Goal: Task Accomplishment & Management: Manage account settings

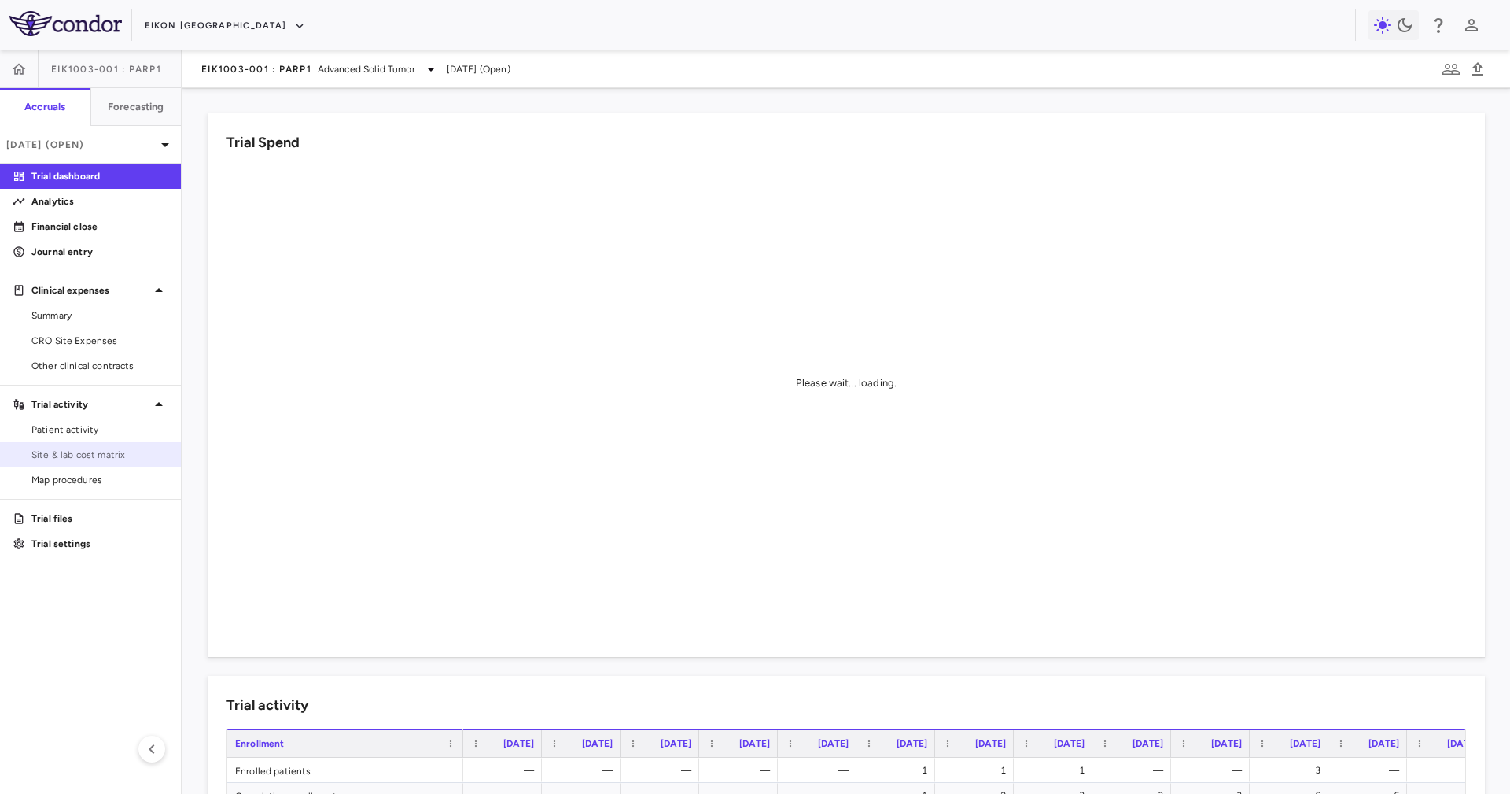
click at [105, 462] on link "Site & lab cost matrix" at bounding box center [90, 455] width 181 height 24
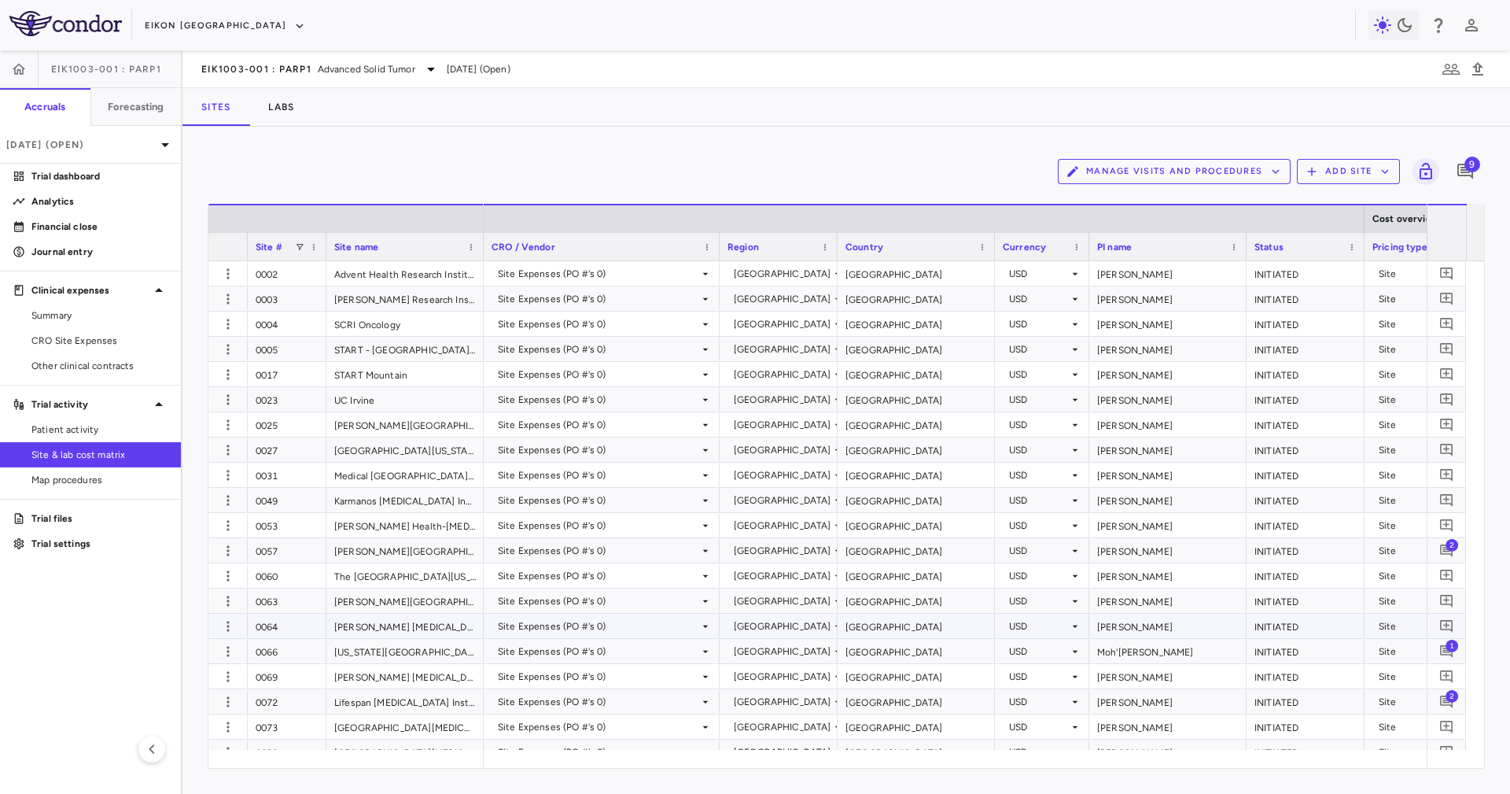
scroll to position [472, 0]
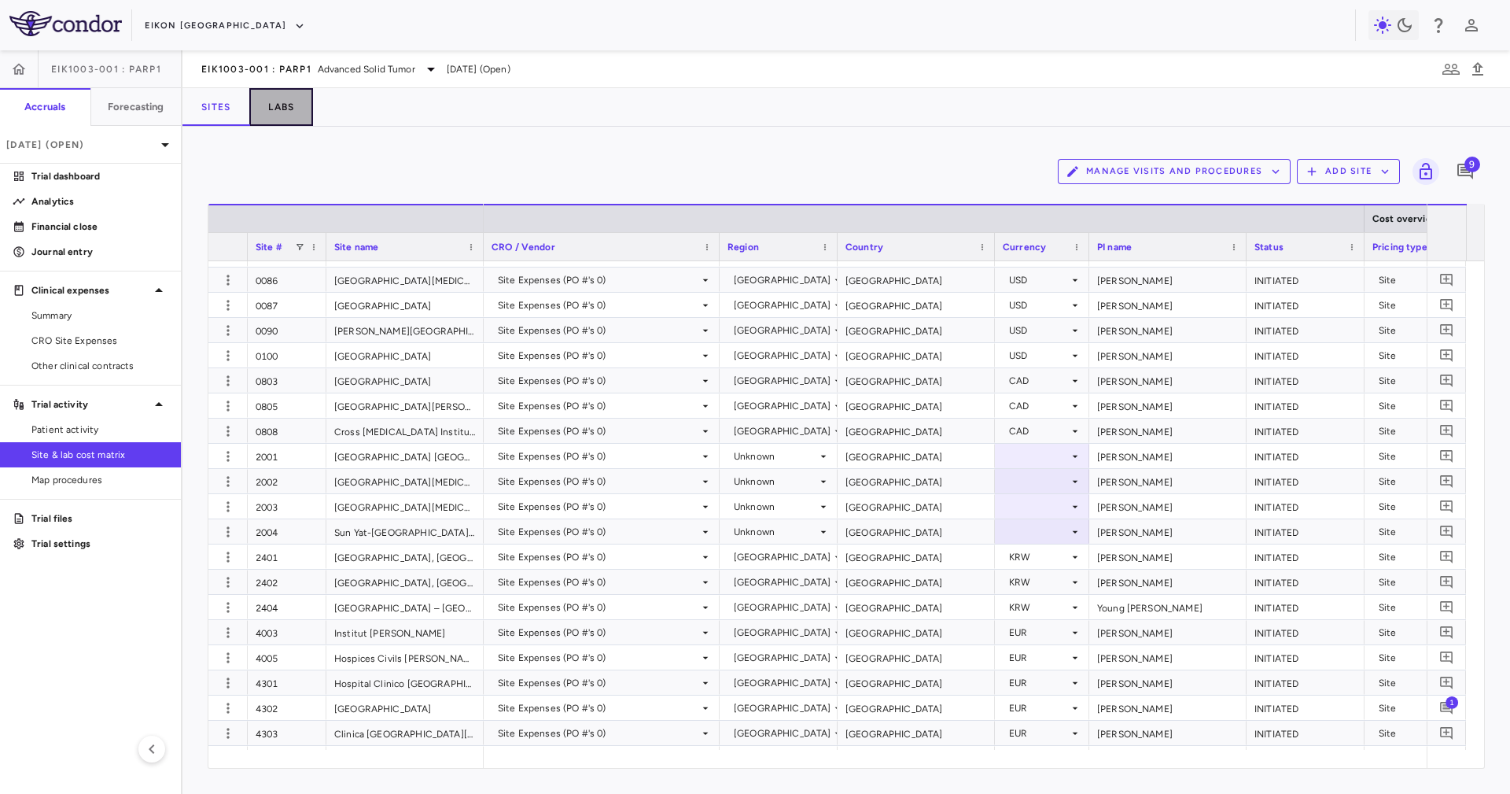
click at [291, 110] on button "Labs" at bounding box center [281, 107] width 64 height 38
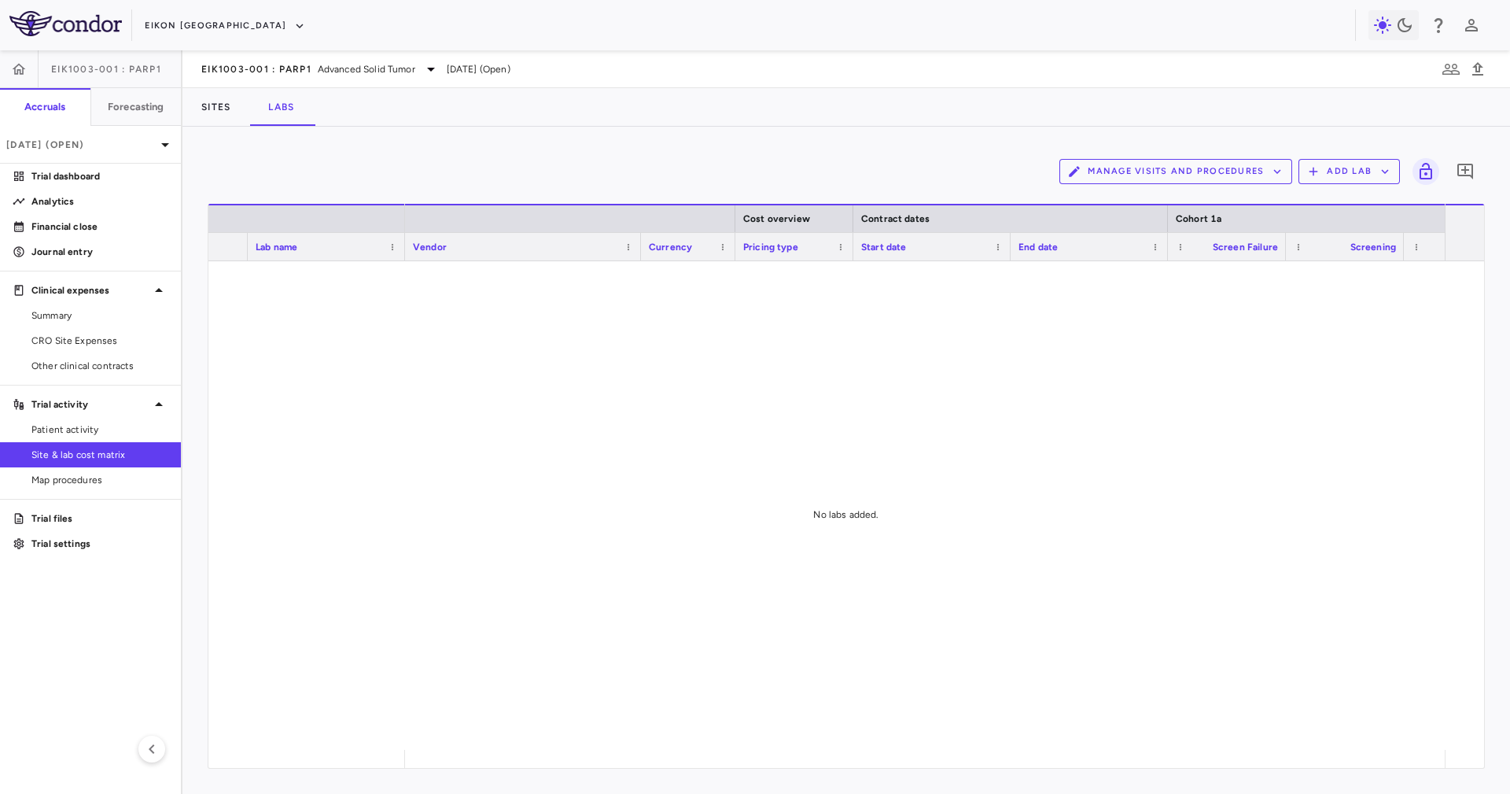
click at [665, 130] on div "Manage Visits and Procedures Add Lab 0 Drag here to set row groups Drag here to…" at bounding box center [846, 460] width 1328 height 667
click at [1006, 172] on button "Add Lab" at bounding box center [1349, 171] width 101 height 25
click at [1006, 204] on li "Add new lab" at bounding box center [1342, 209] width 59 height 24
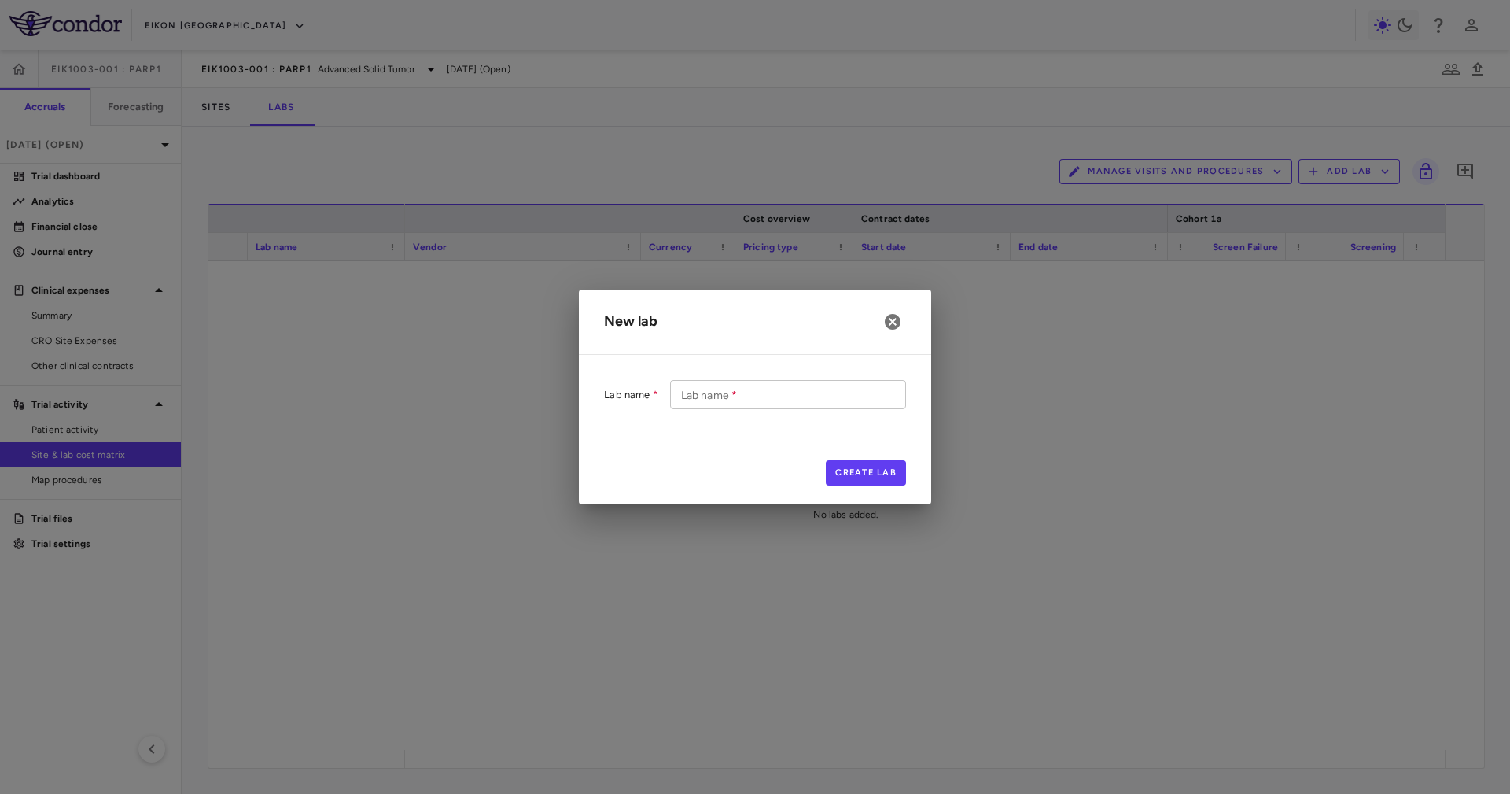
drag, startPoint x: 739, startPoint y: 373, endPoint x: 762, endPoint y: 397, distance: 33.4
click at [746, 378] on div "Lab name Lab name   * Lab name   *" at bounding box center [755, 403] width 352 height 73
click at [762, 398] on input "Lab name   *" at bounding box center [788, 394] width 236 height 29
paste input "**********"
type input "**********"
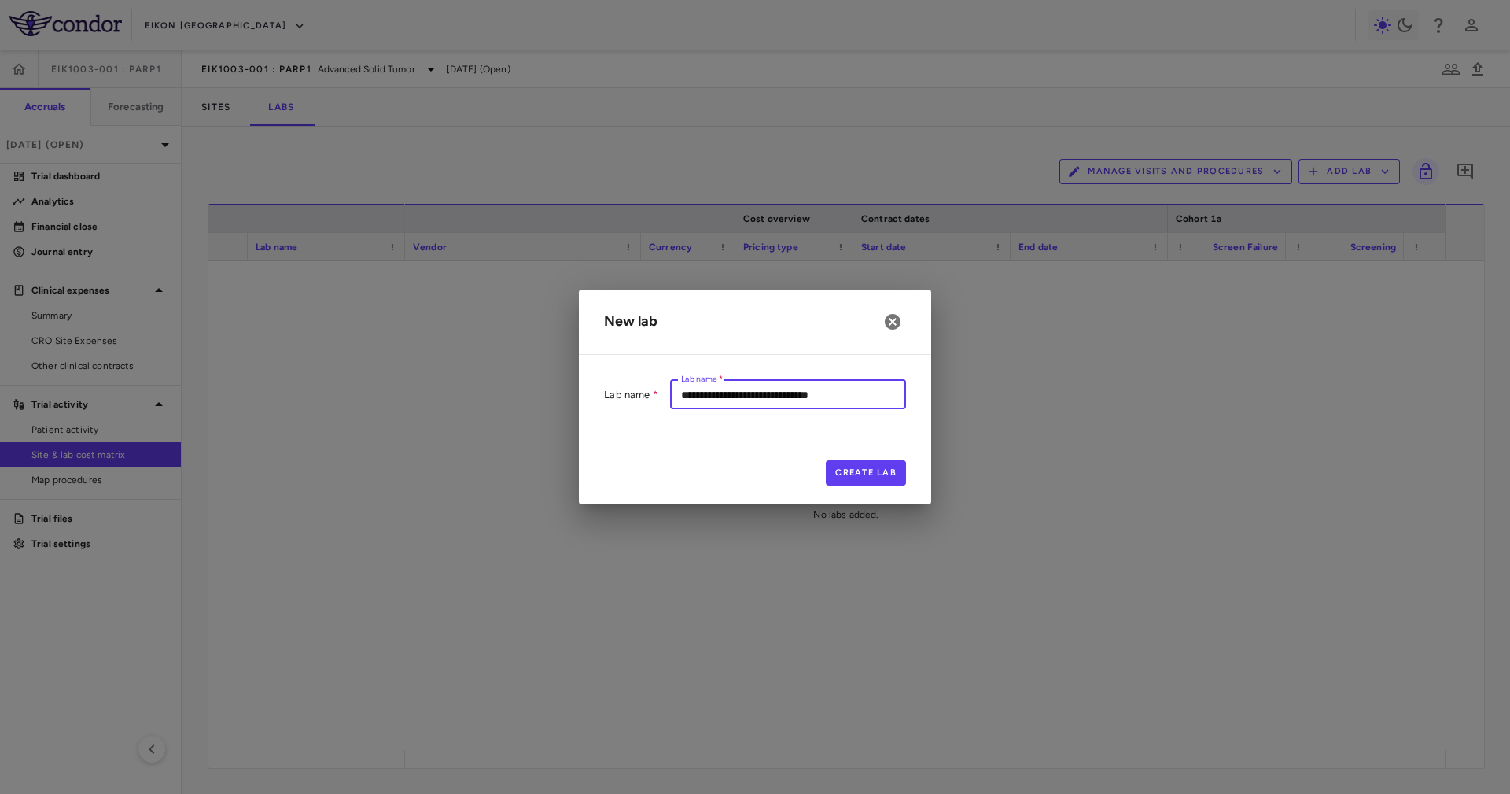
click at [707, 439] on div "**********" at bounding box center [755, 403] width 352 height 73
click at [864, 475] on button "Create Lab" at bounding box center [866, 472] width 80 height 25
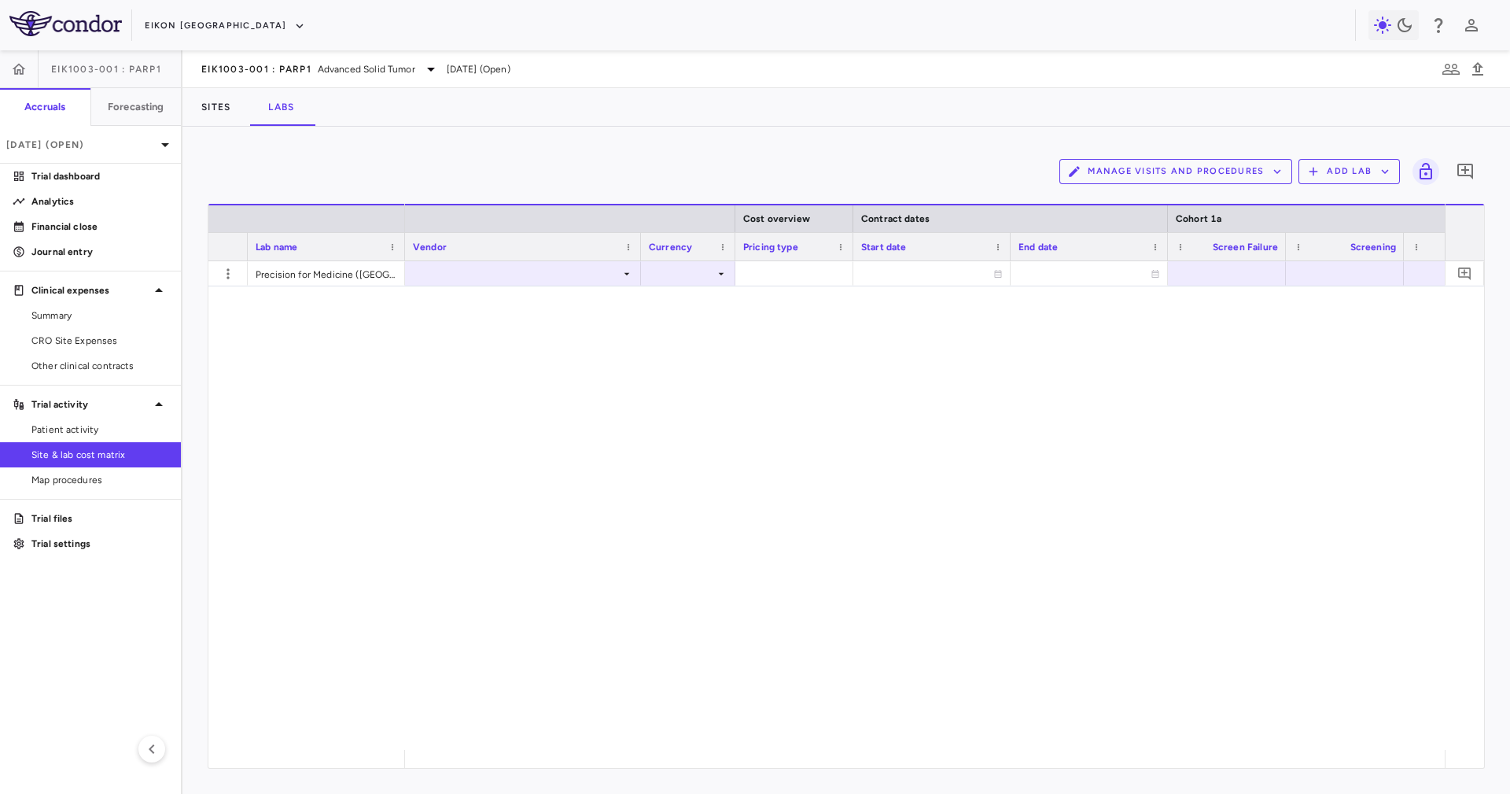
click at [519, 288] on div at bounding box center [925, 505] width 1040 height 488
click at [519, 271] on div at bounding box center [523, 273] width 220 height 23
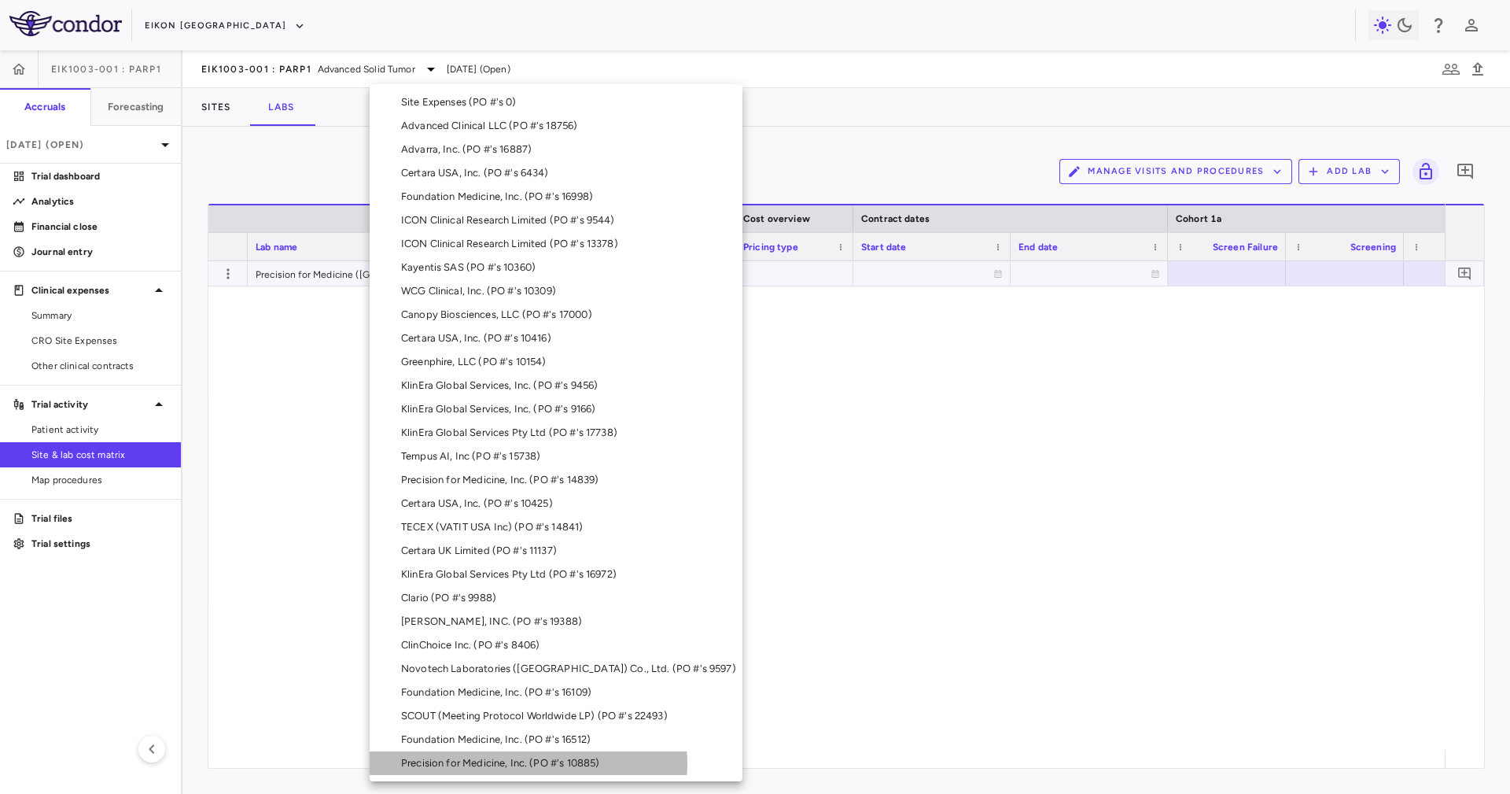
click at [528, 529] on div "Precision for Medicine, Inc. (PO #'s 10885)" at bounding box center [503, 763] width 204 height 14
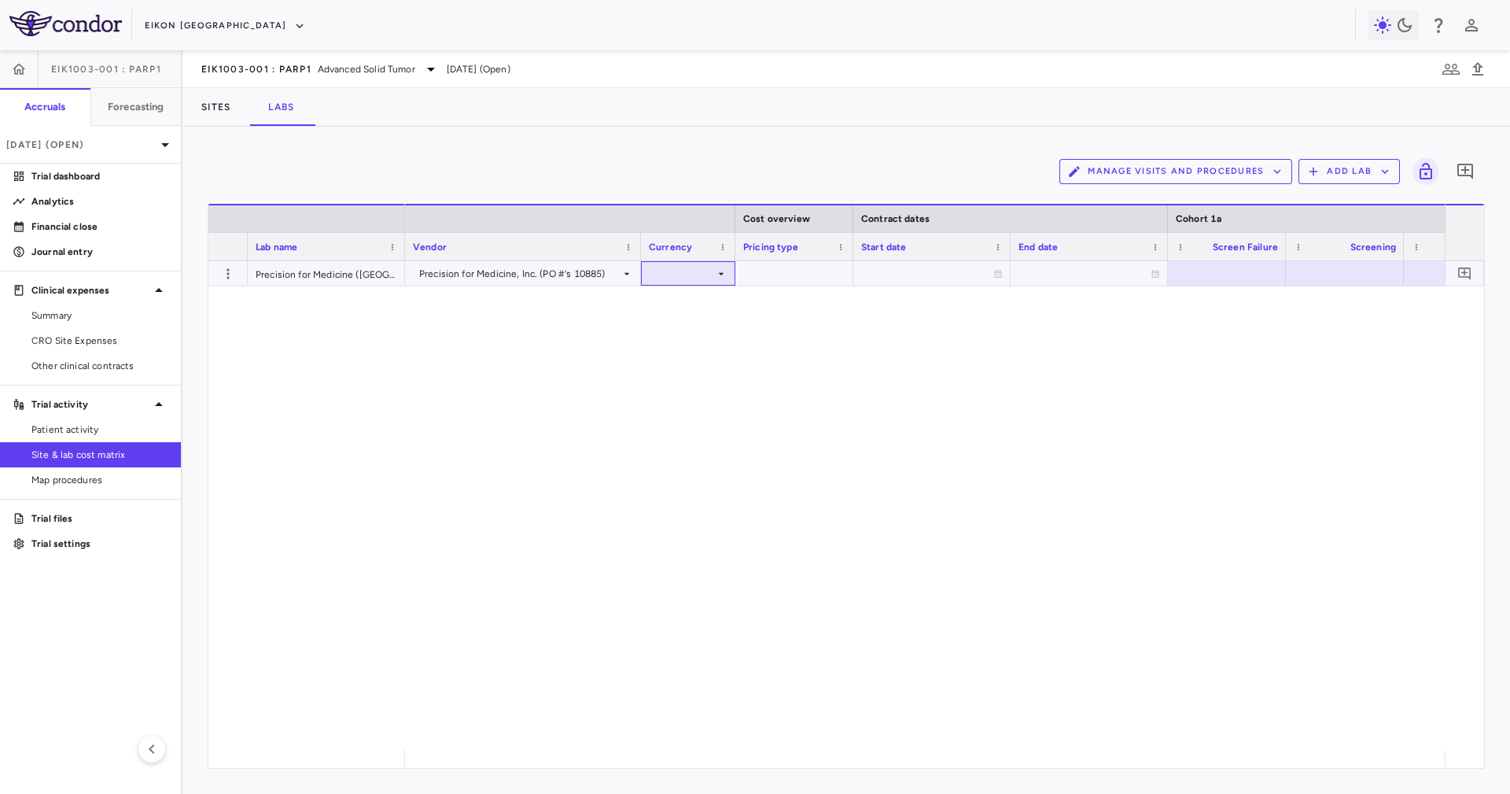
click at [719, 269] on icon at bounding box center [721, 273] width 13 height 13
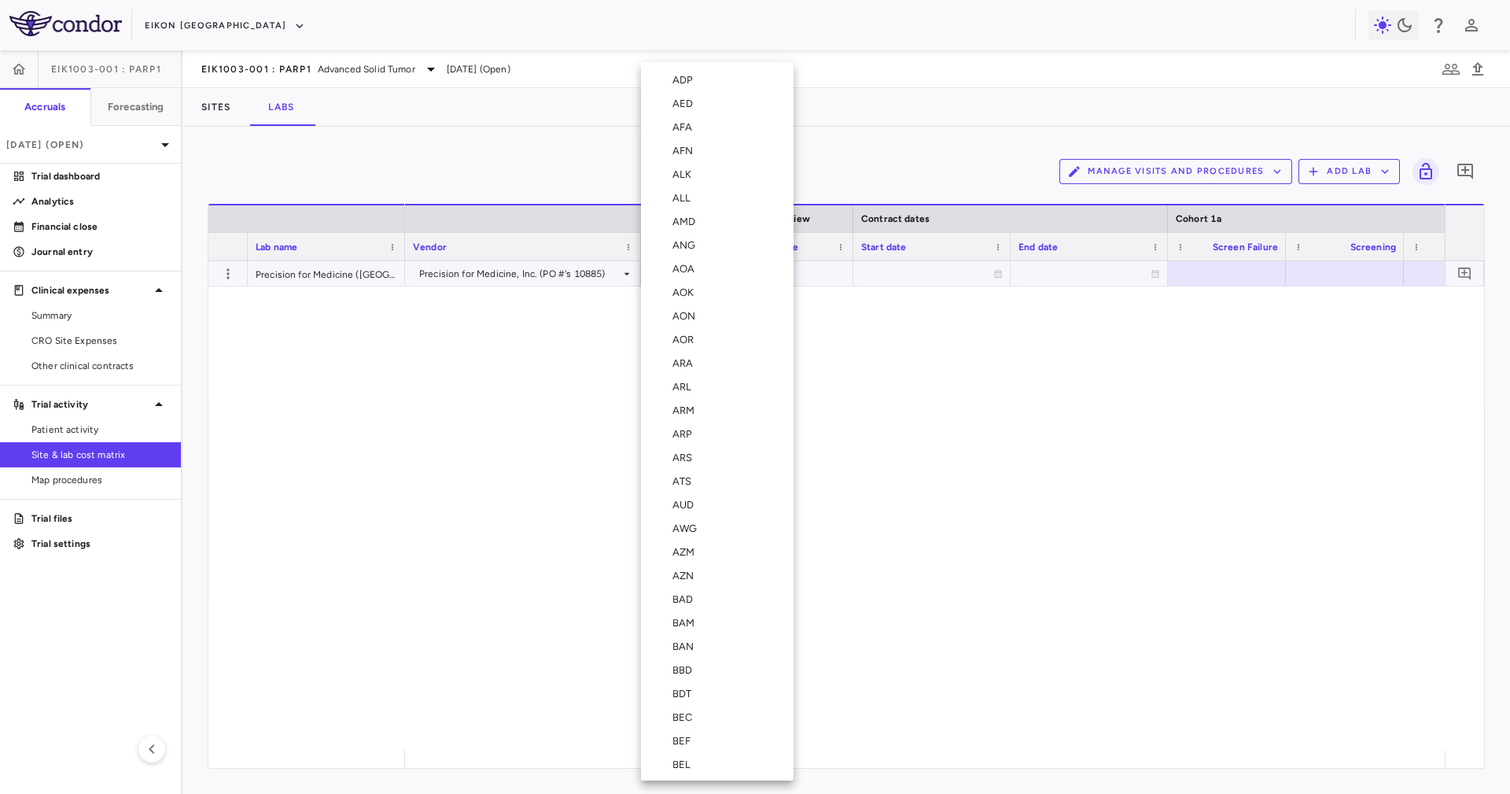
scroll to position [5581, 0]
click at [687, 509] on div "USD" at bounding box center [685, 516] width 27 height 14
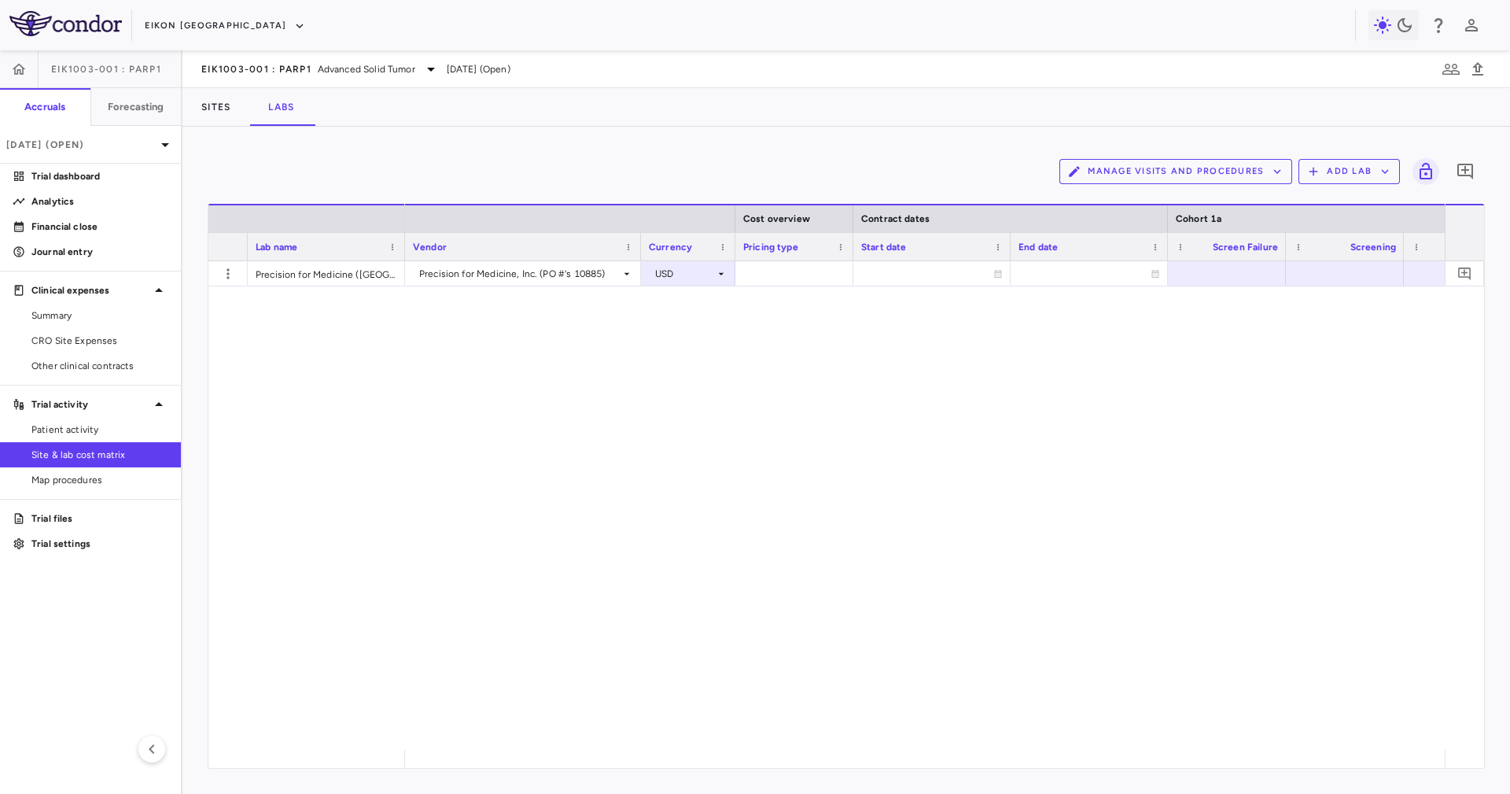
click at [489, 529] on div "Manage Visits and Procedures Add Lab 0 Drag here to set row groups Drag here to…" at bounding box center [846, 460] width 1328 height 667
drag, startPoint x: 491, startPoint y: 769, endPoint x: 501, endPoint y: 771, distance: 10.3
click at [501, 529] on div "Manage Visits and Procedures Add Lab 0 Drag here to set row groups Drag here to…" at bounding box center [846, 460] width 1328 height 667
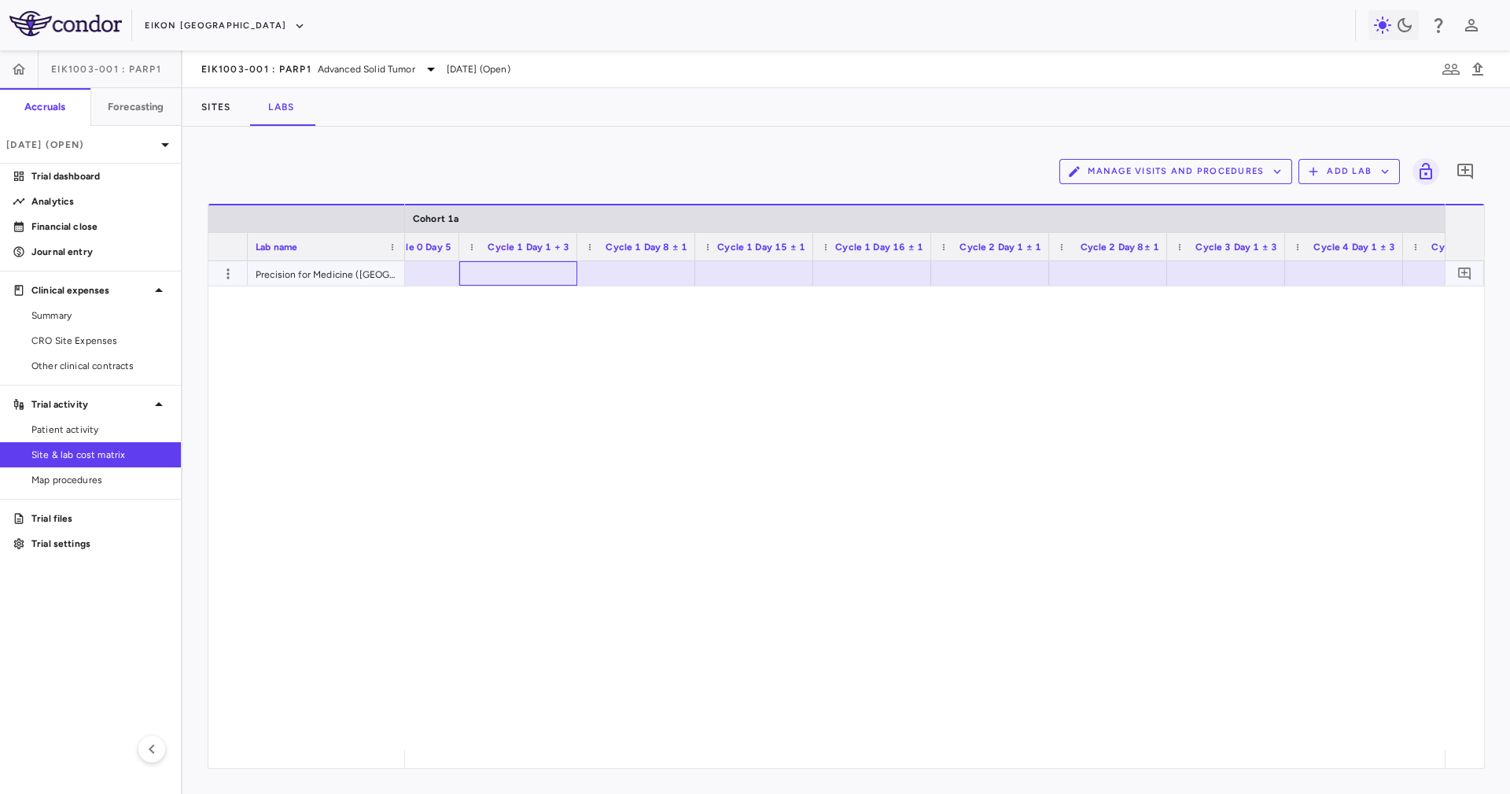
click at [526, 267] on div at bounding box center [518, 273] width 102 height 23
click at [779, 261] on div at bounding box center [754, 273] width 118 height 24
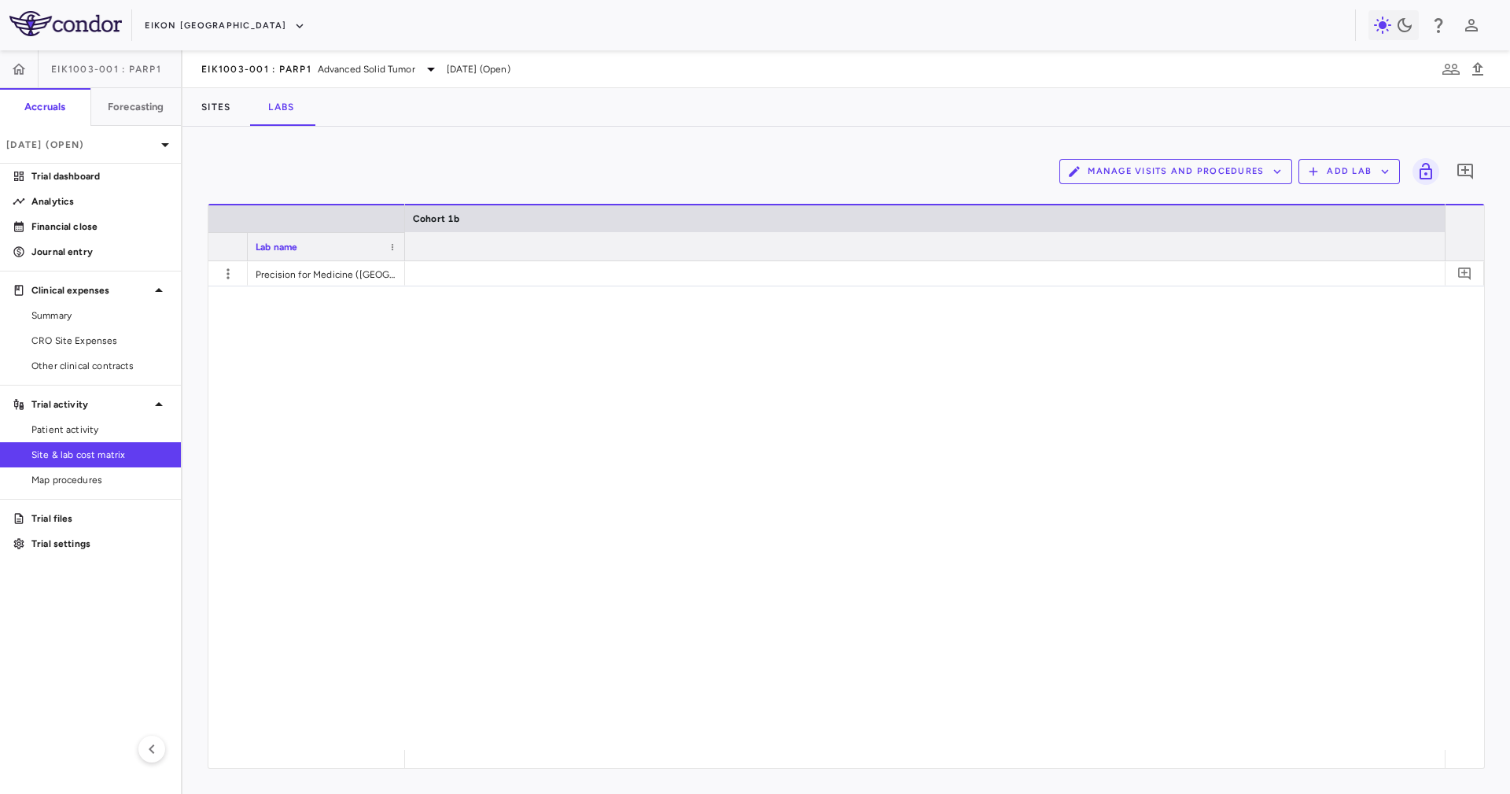
scroll to position [0, 9160]
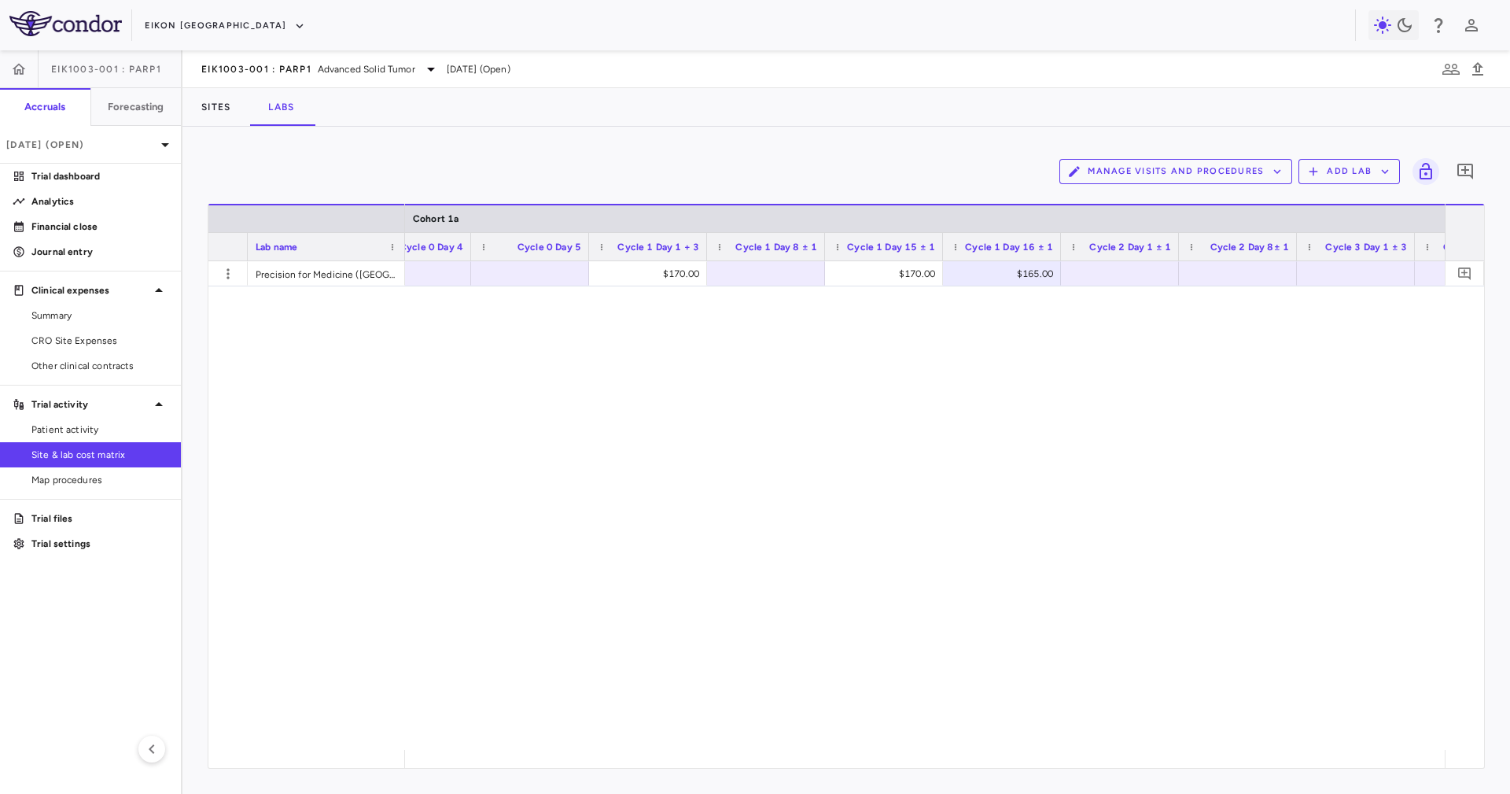
click at [529, 523] on div "$170.00 $170.00 $165.00" at bounding box center [925, 505] width 1040 height 488
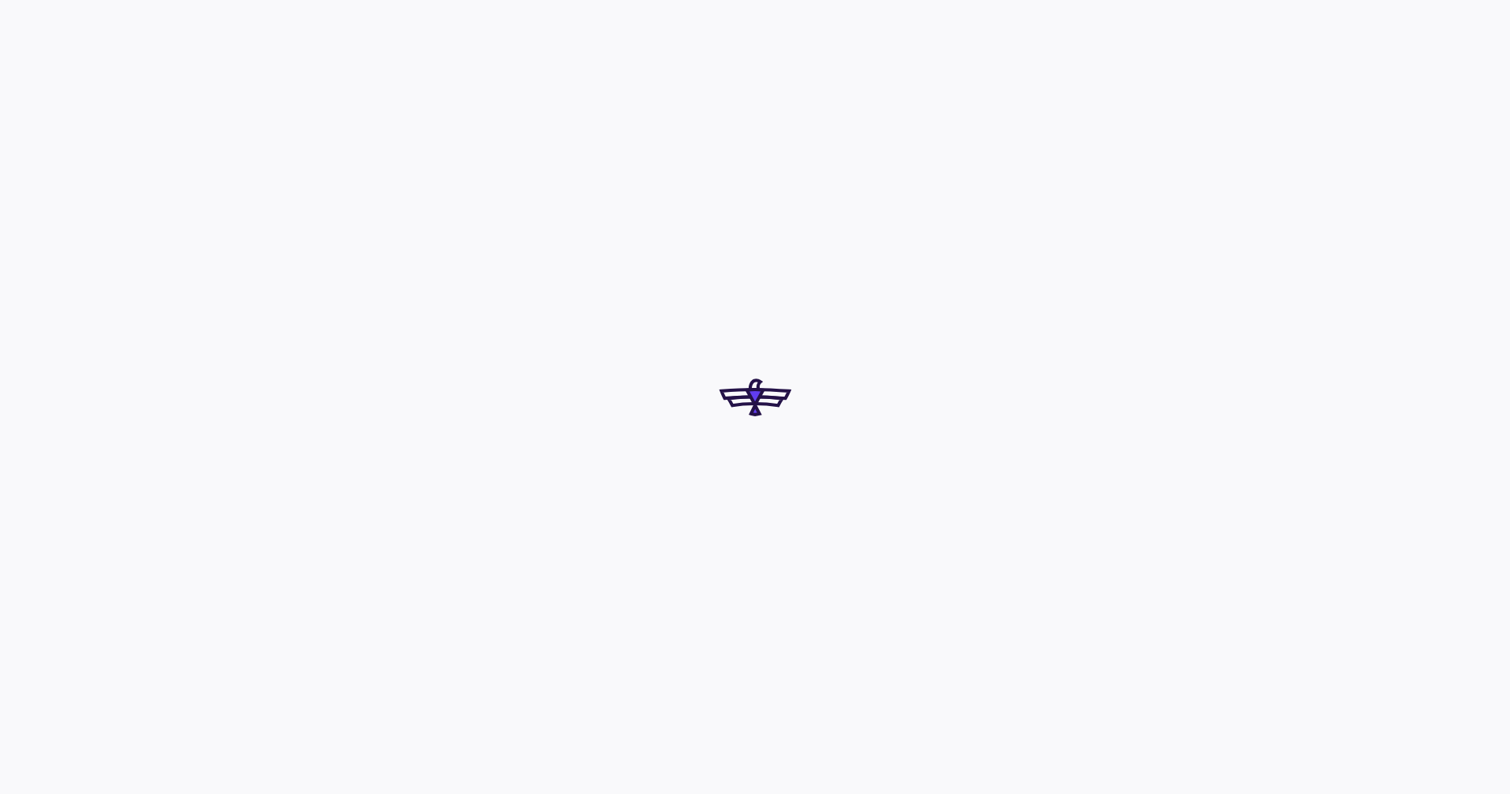
click at [1121, 289] on div at bounding box center [755, 397] width 1510 height 794
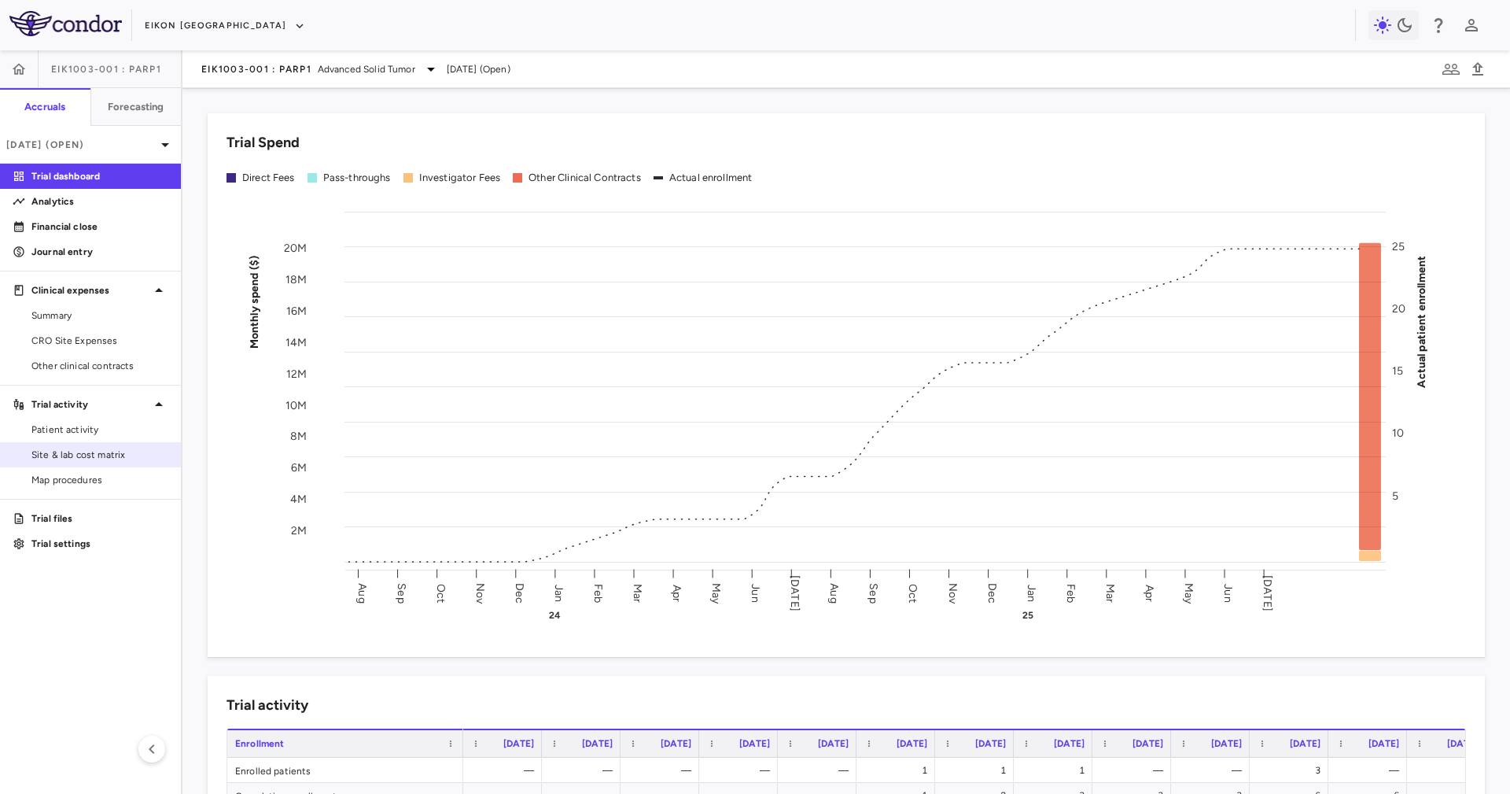
click at [130, 456] on span "Site & lab cost matrix" at bounding box center [99, 455] width 137 height 14
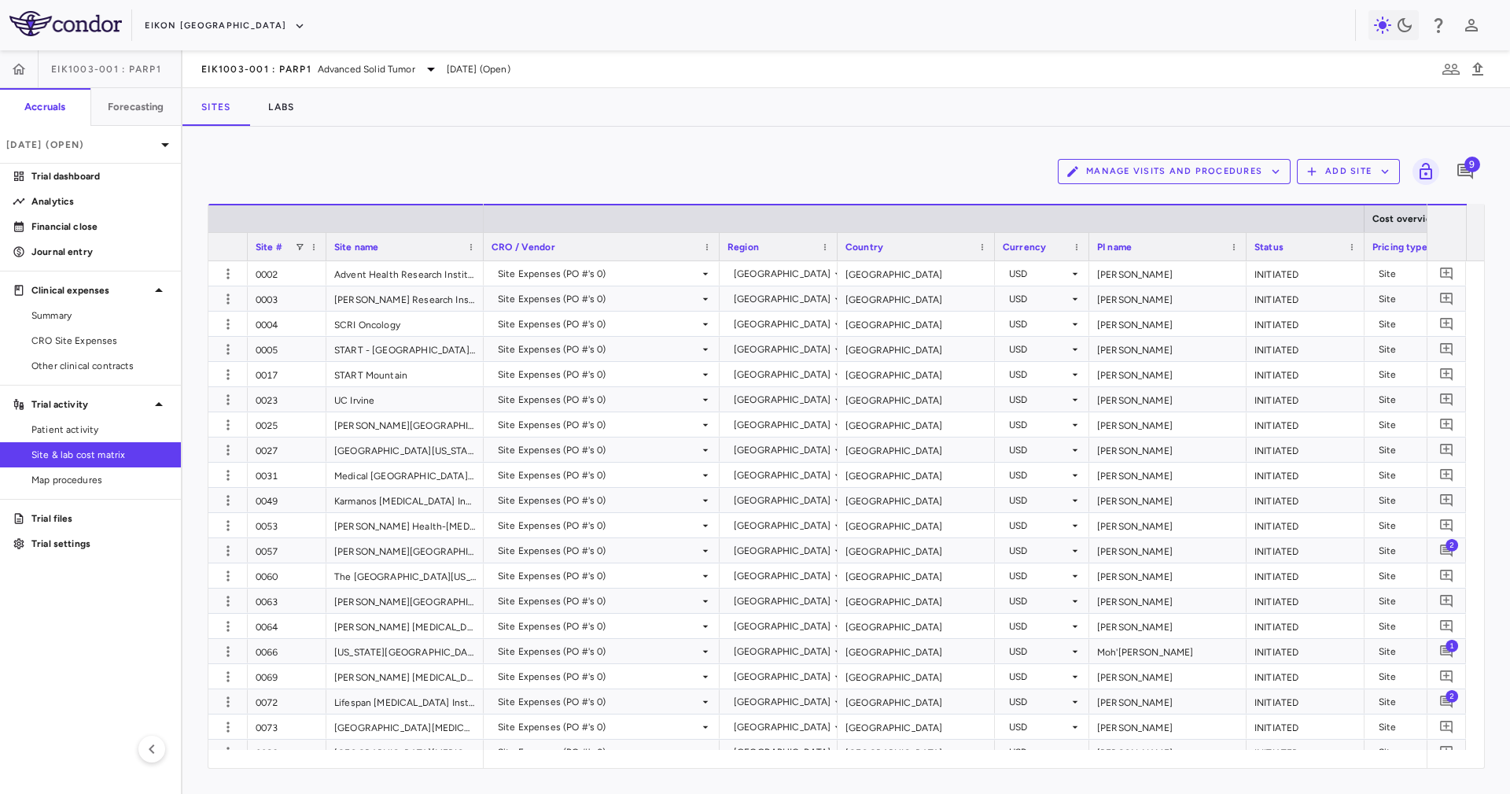
click at [364, 130] on div "Manage Visits and Procedures Add Site 9 Drag here to set row groups Drag here t…" at bounding box center [846, 460] width 1328 height 667
click at [270, 111] on button "Labs" at bounding box center [281, 107] width 64 height 38
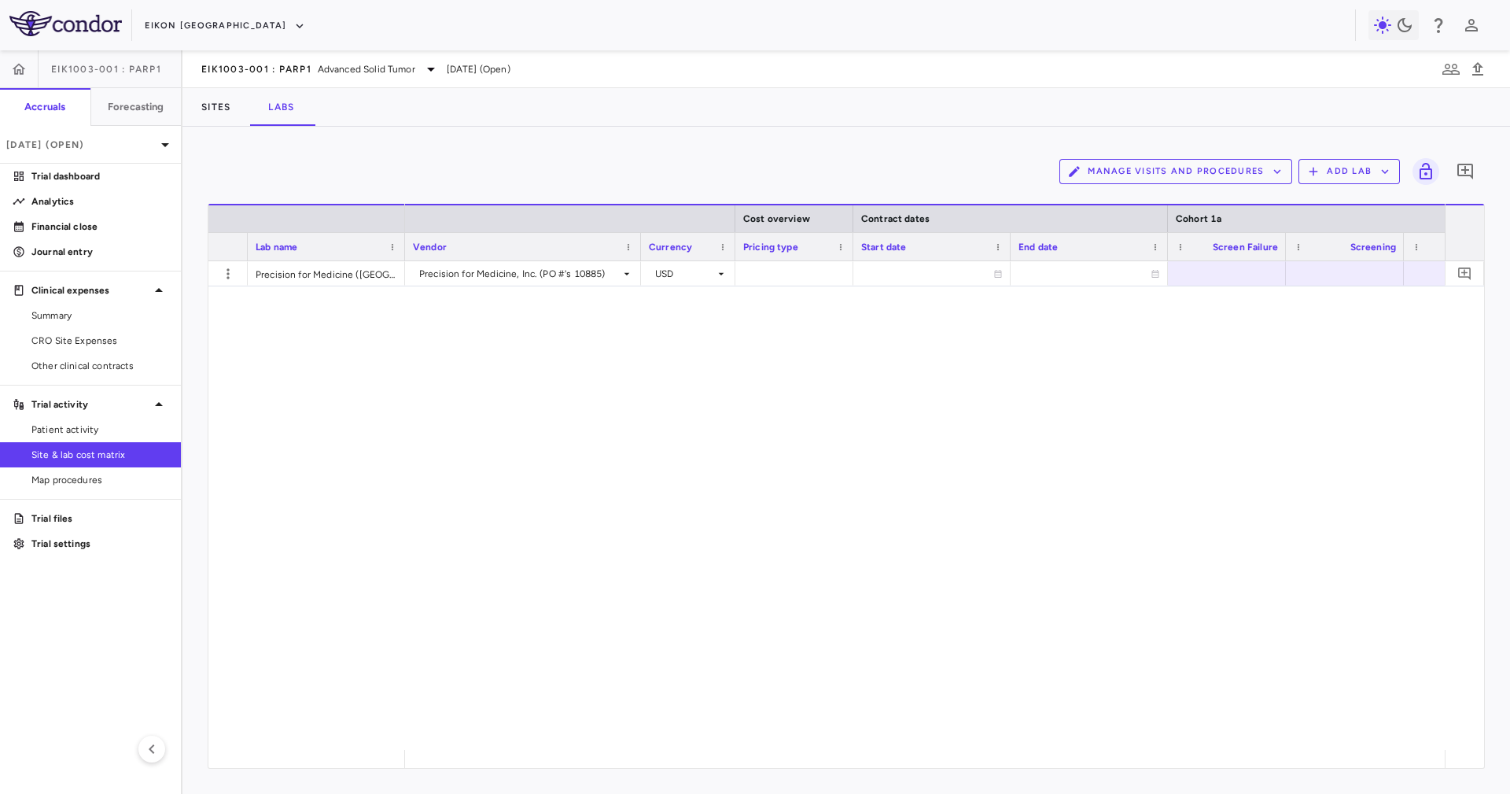
click at [1340, 166] on button "Add Lab" at bounding box center [1349, 171] width 101 height 25
click at [323, 284] on div at bounding box center [755, 397] width 1510 height 794
click at [327, 271] on div "Precision for Medicine (TX) Inc." at bounding box center [326, 273] width 157 height 24
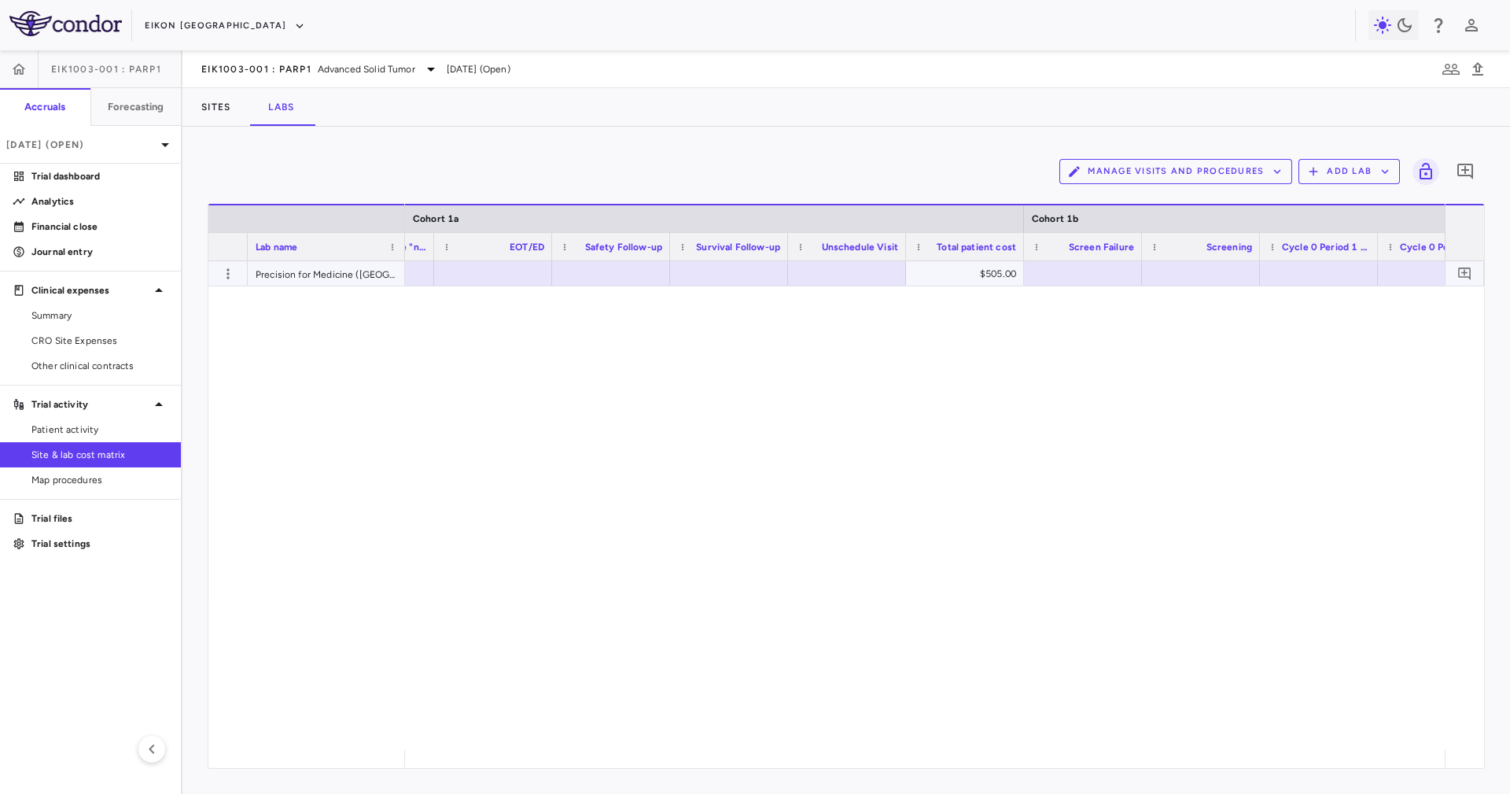
click at [974, 275] on div "$505.00" at bounding box center [968, 273] width 96 height 25
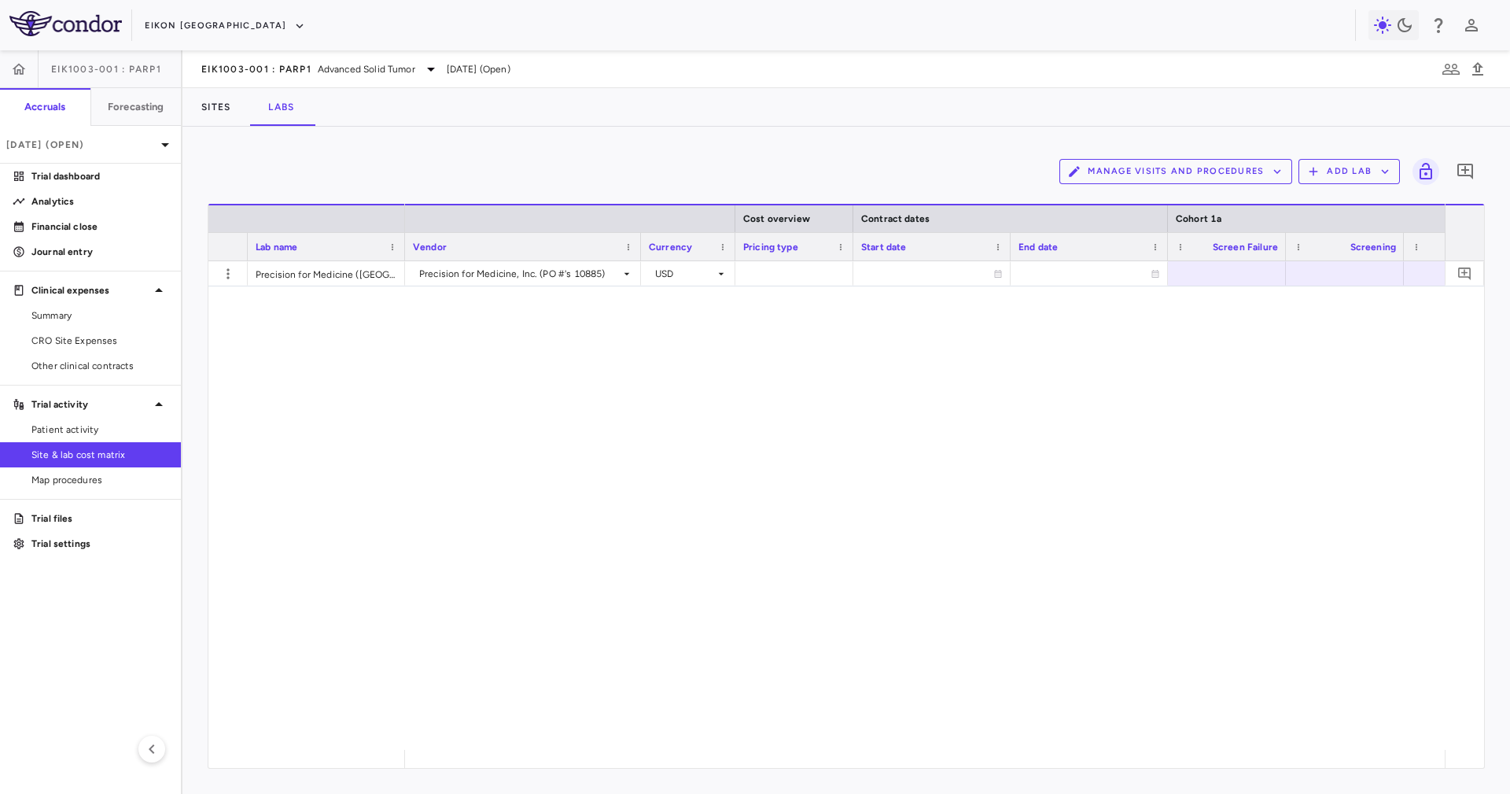
scroll to position [0, 179]
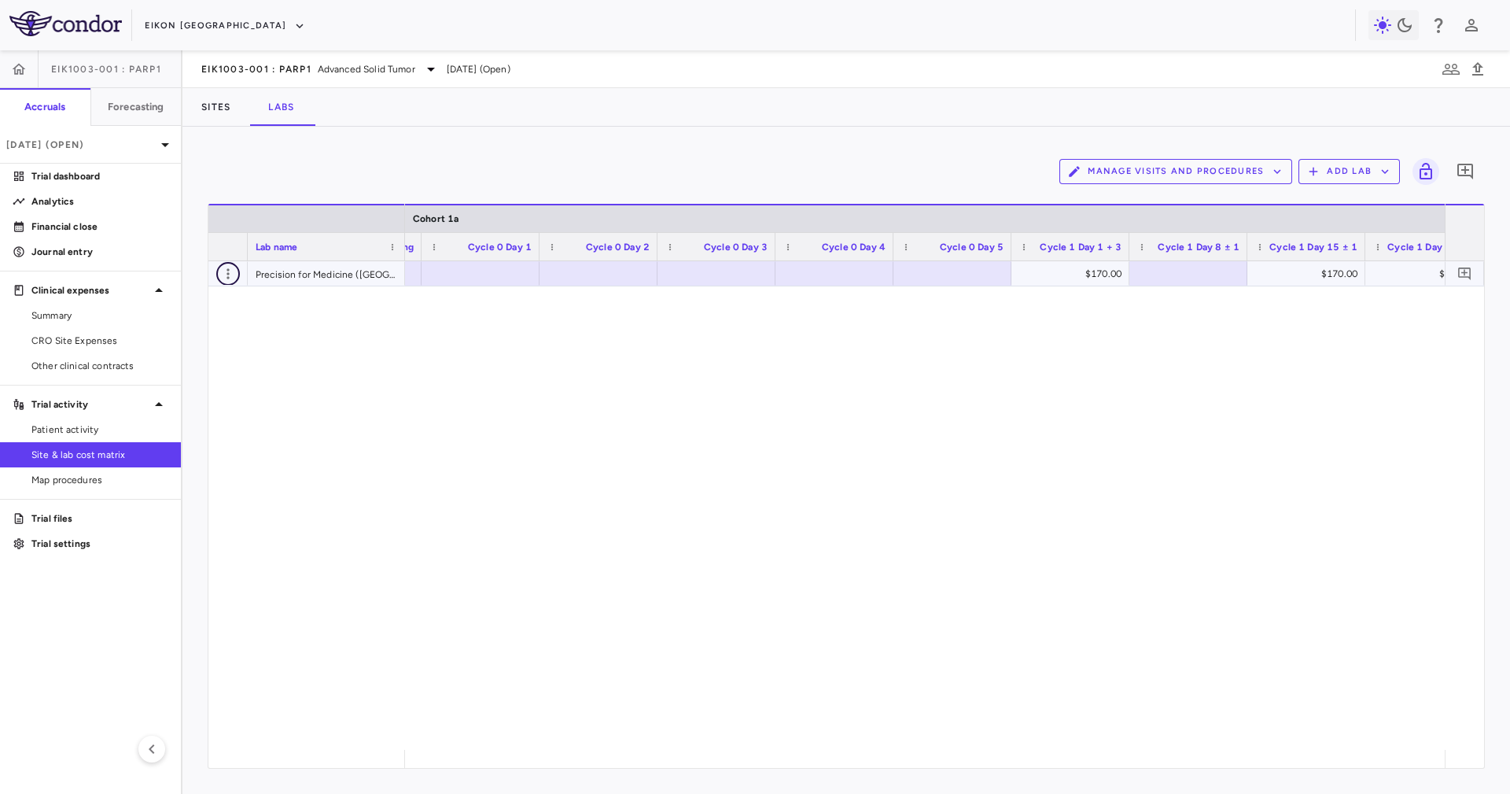
click at [227, 281] on button "button" at bounding box center [228, 274] width 24 height 24
drag, startPoint x: 545, startPoint y: 767, endPoint x: 533, endPoint y: 762, distance: 12.7
click at [542, 767] on div at bounding box center [755, 397] width 1510 height 794
drag, startPoint x: 528, startPoint y: 755, endPoint x: 442, endPoint y: 739, distance: 87.3
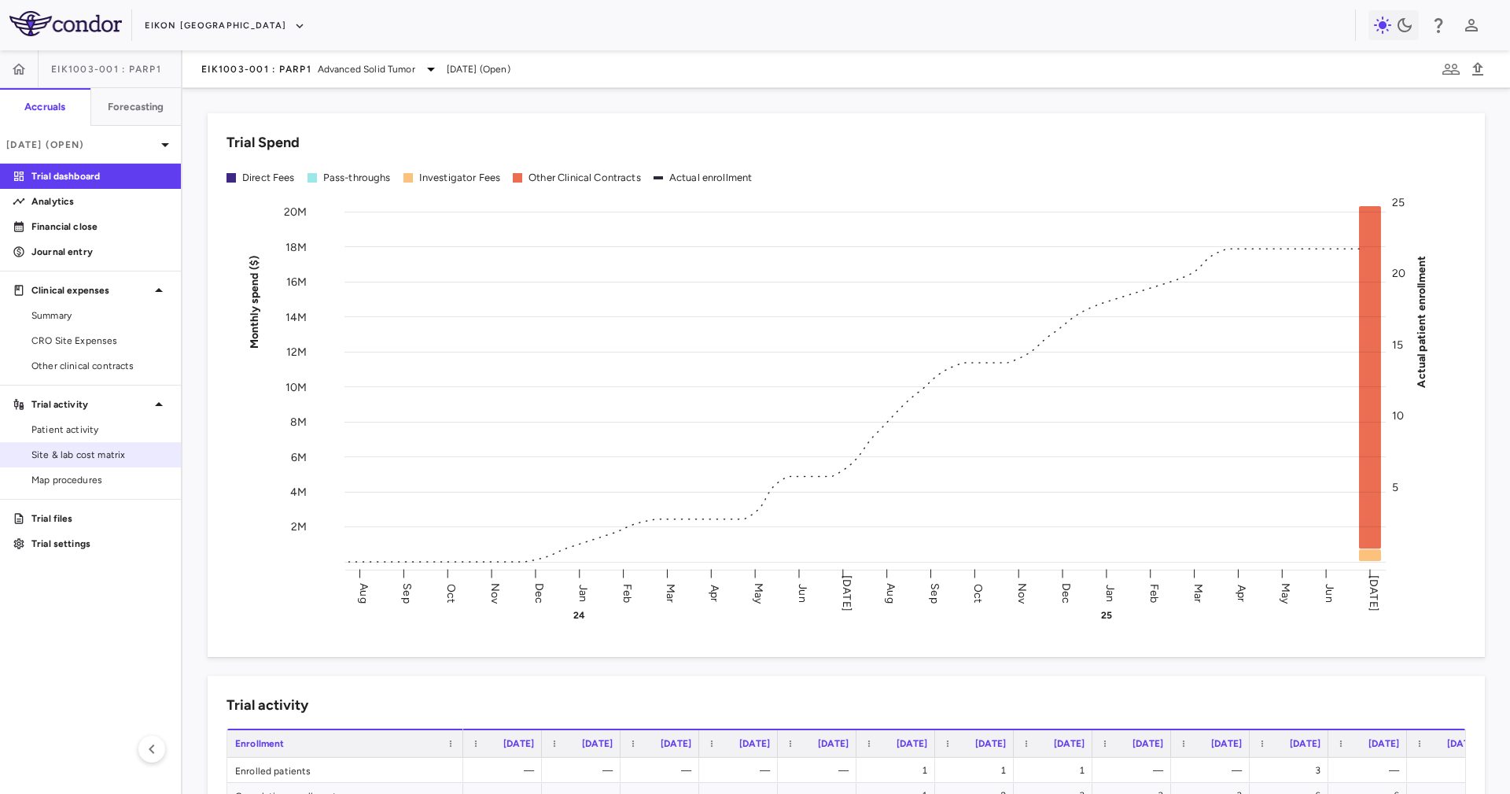
click at [137, 455] on span "Site & lab cost matrix" at bounding box center [99, 455] width 137 height 14
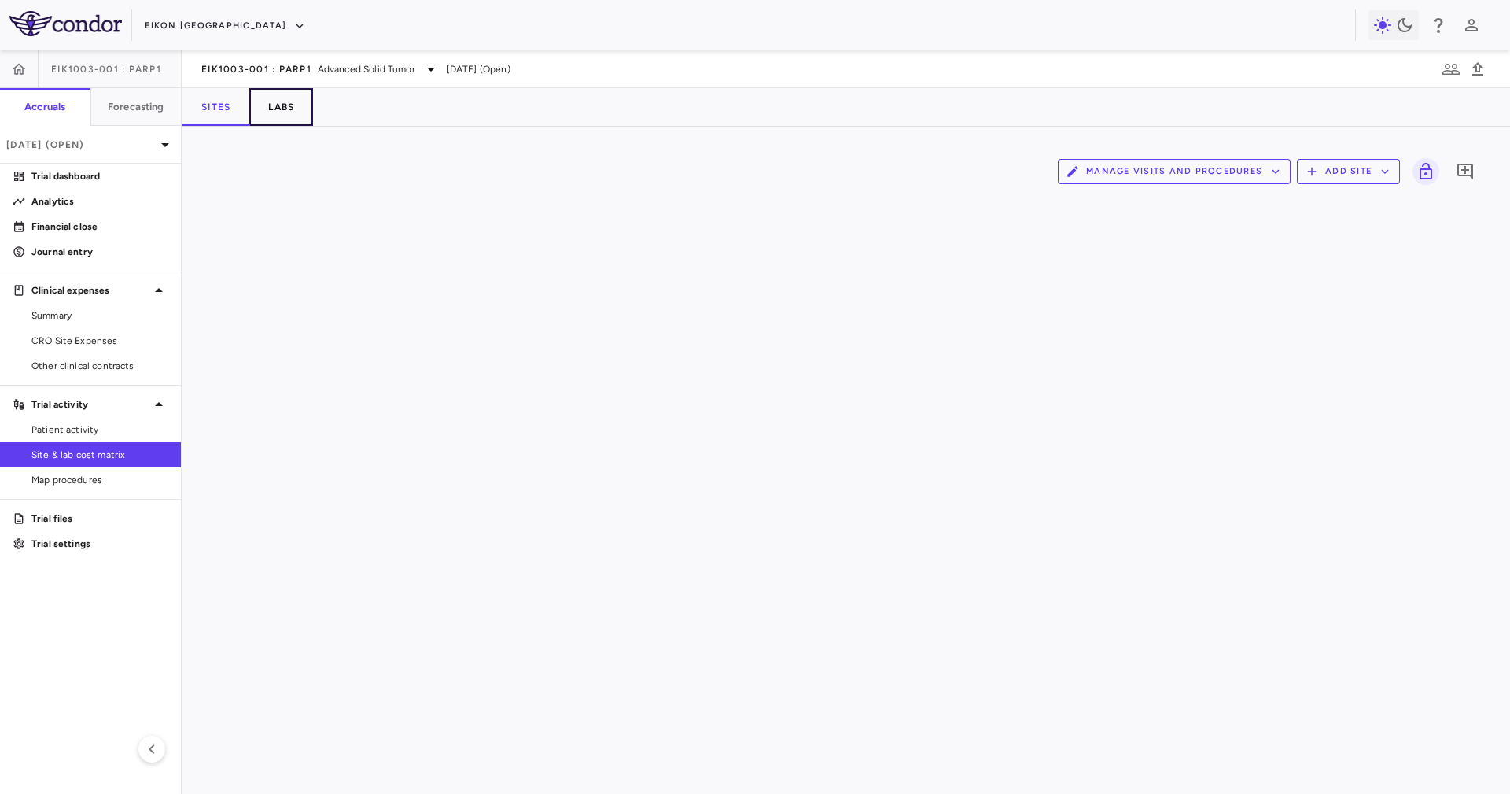
click at [297, 95] on button "Labs" at bounding box center [281, 107] width 64 height 38
drag, startPoint x: 437, startPoint y: 120, endPoint x: 436, endPoint y: 131, distance: 10.3
click at [438, 120] on div "Sites Labs" at bounding box center [846, 107] width 1328 height 38
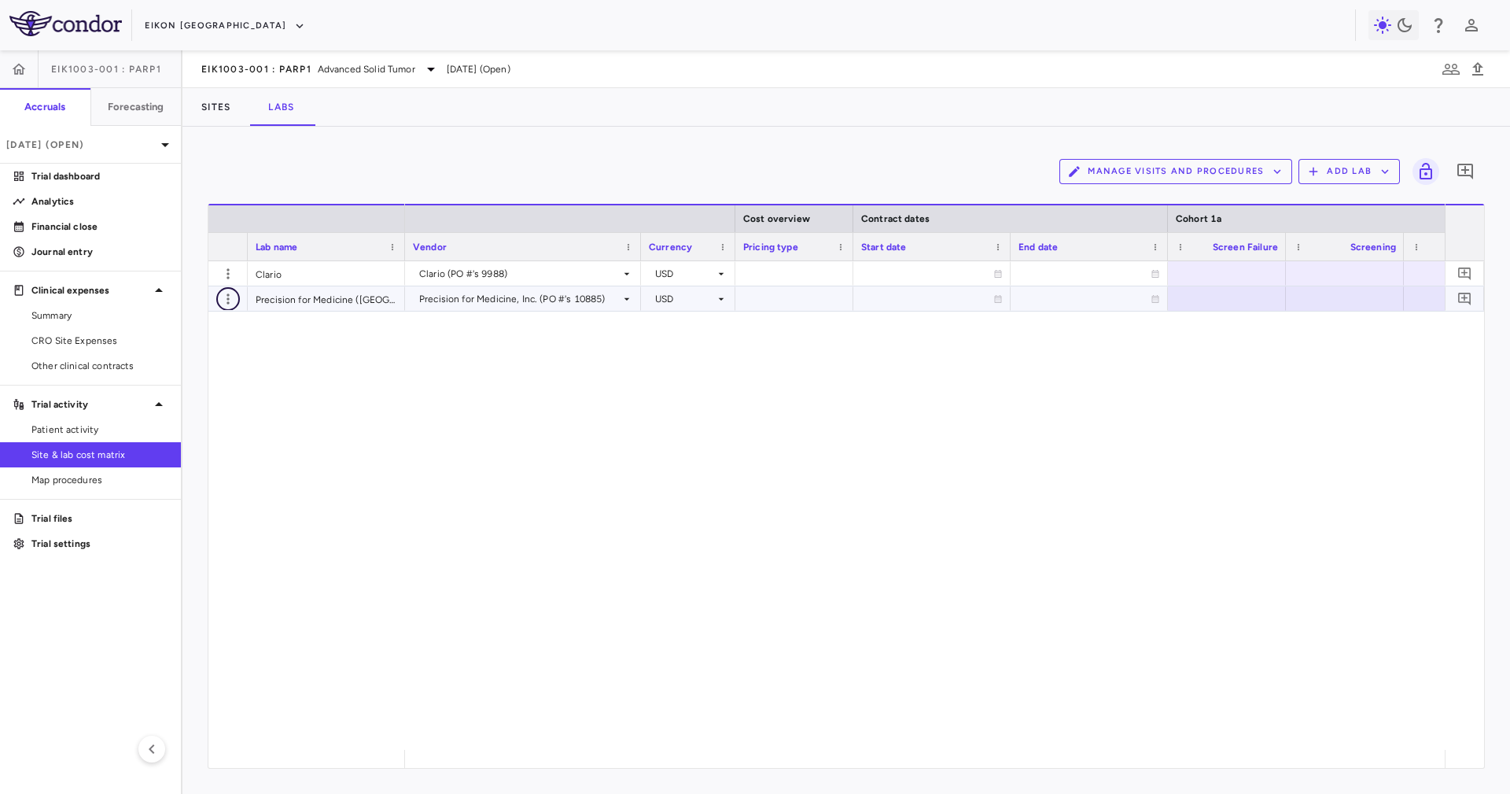
click at [230, 300] on icon "button" at bounding box center [228, 299] width 16 height 16
click at [223, 355] on div "Edit lab" at bounding box center [169, 358] width 144 height 28
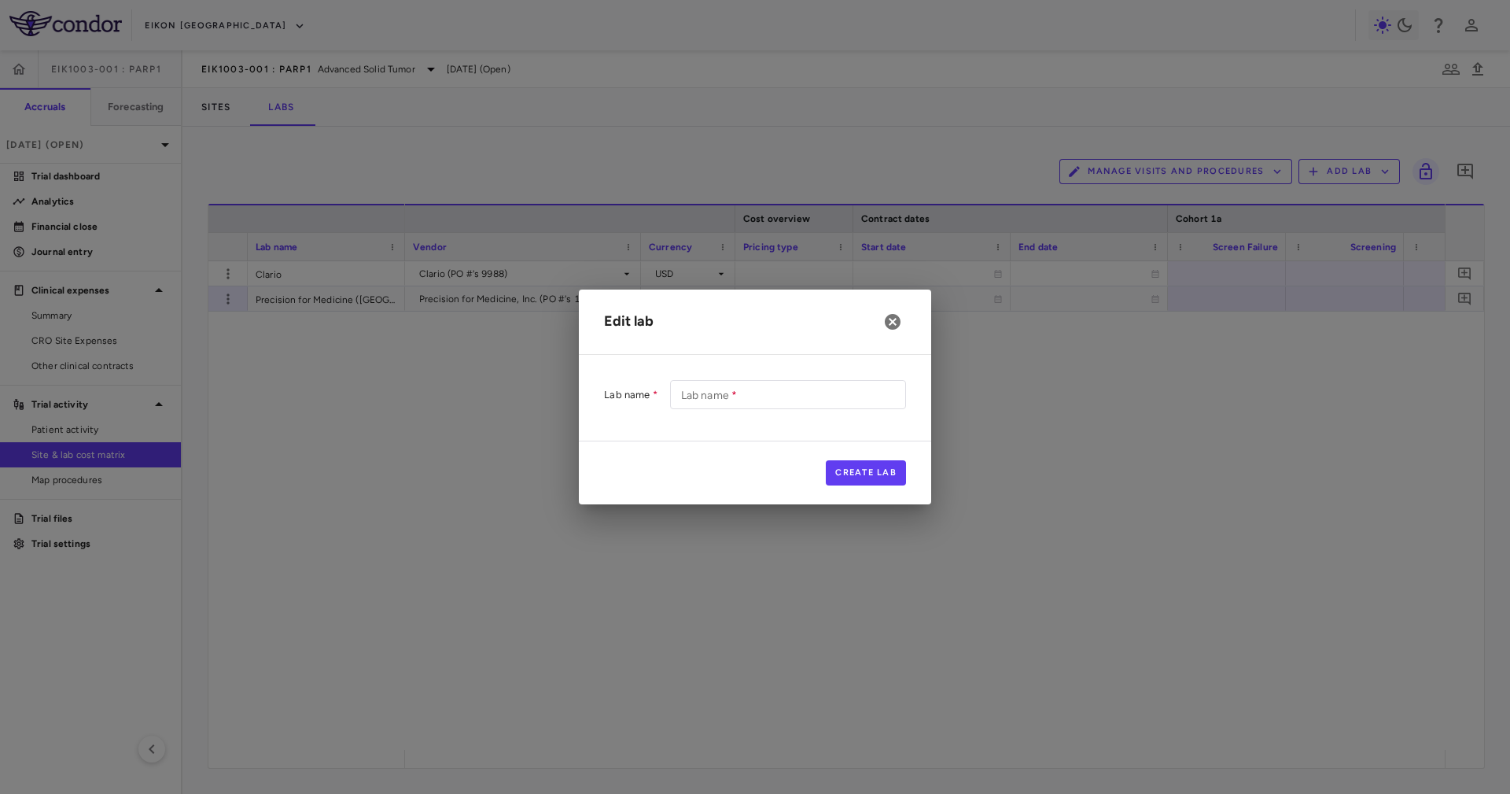
type input "**********"
click at [893, 328] on icon "button" at bounding box center [893, 322] width 16 height 16
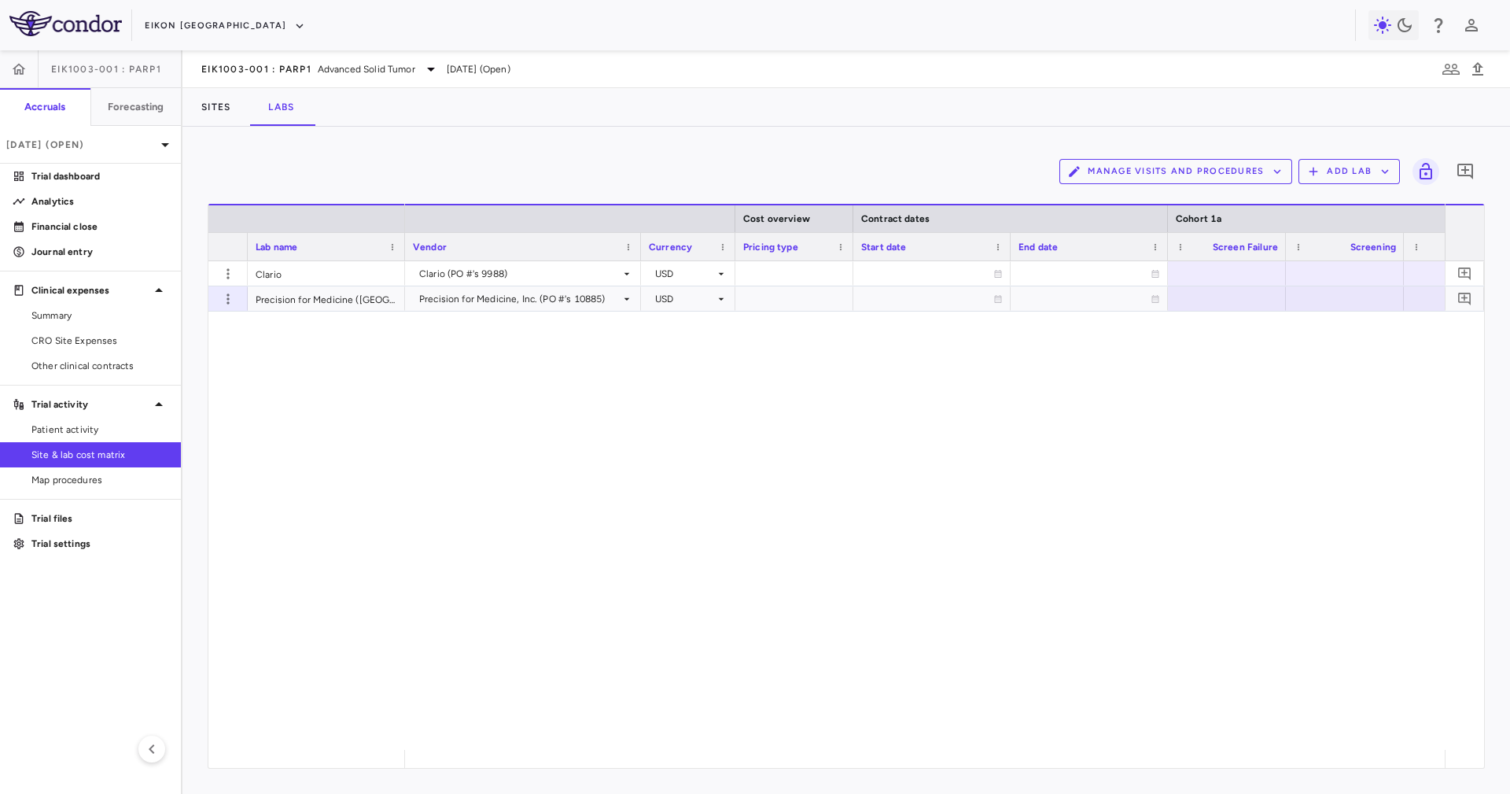
click at [859, 366] on div "Clario (PO #'s 9988) USD Precision for Medicine, Inc. (PO #'s 10885) USD" at bounding box center [925, 505] width 1040 height 488
click at [333, 300] on div "Precision for Medicine ([GEOGRAPHIC_DATA]) Inc." at bounding box center [326, 298] width 157 height 24
click at [731, 216] on div at bounding box center [734, 218] width 6 height 27
click at [843, 212] on div at bounding box center [845, 218] width 6 height 27
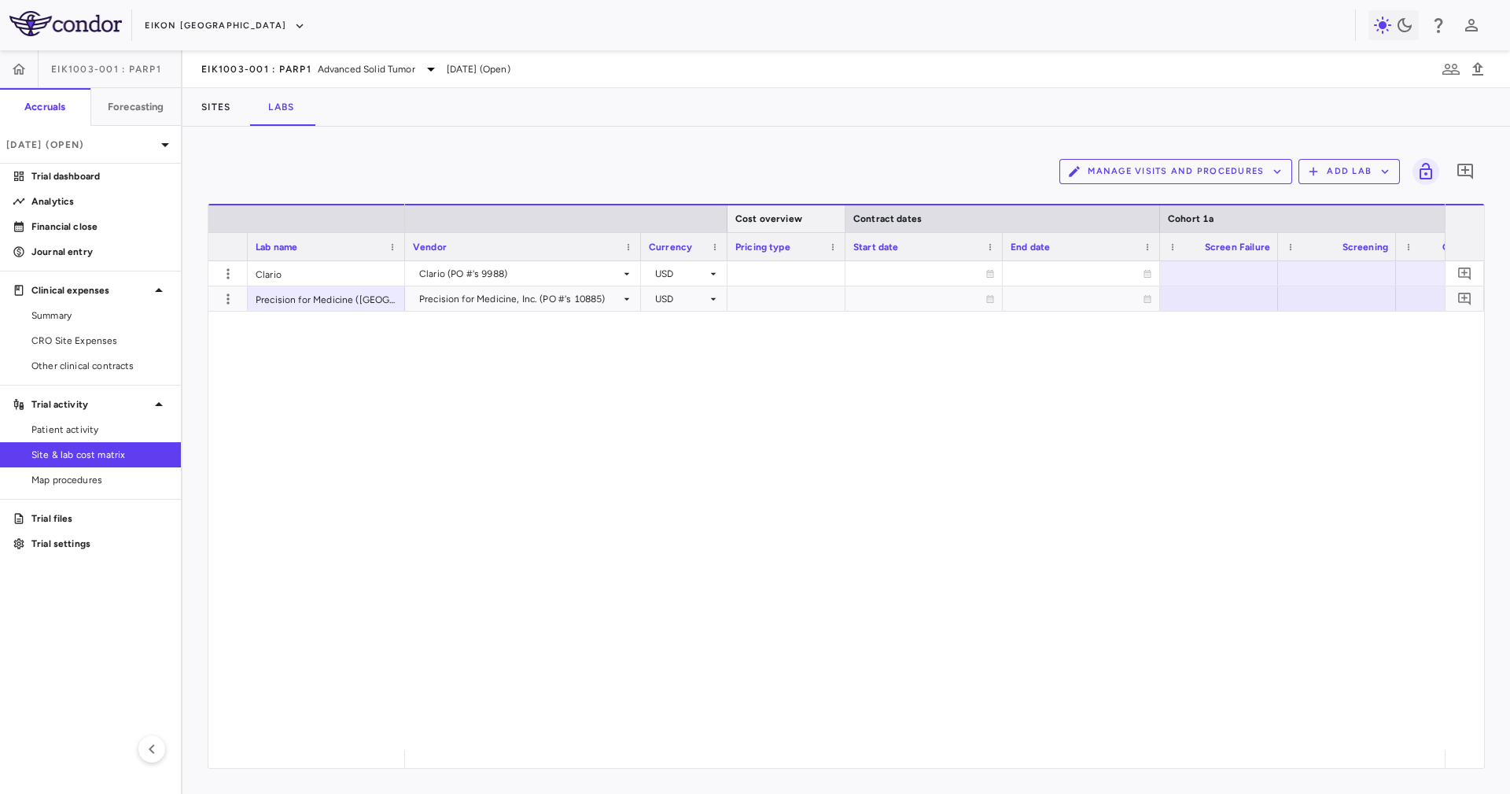
click at [843, 212] on div at bounding box center [845, 218] width 6 height 27
click at [1006, 217] on div "Contract dates" at bounding box center [984, 218] width 315 height 28
click at [1006, 222] on div at bounding box center [1141, 218] width 6 height 27
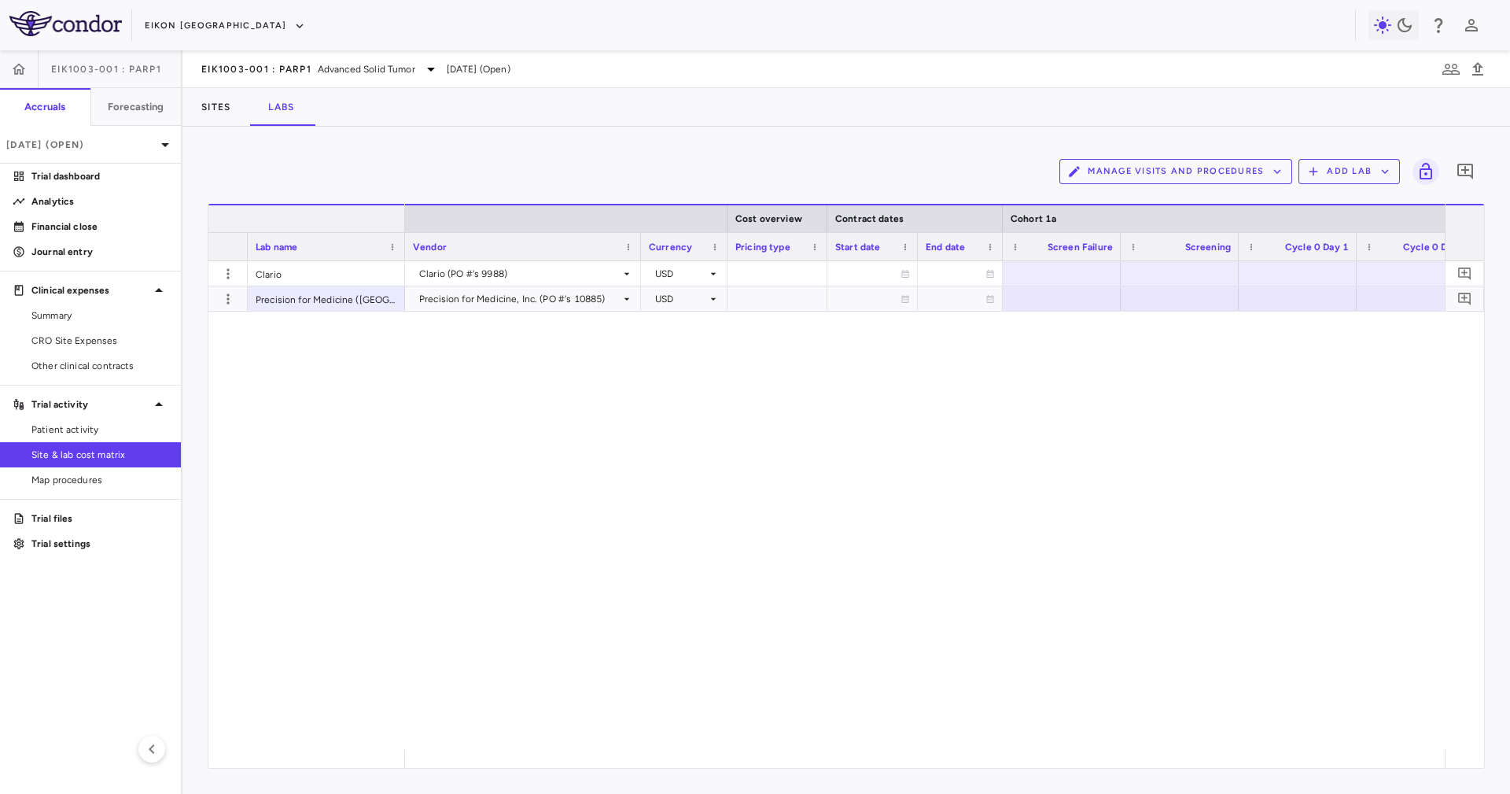
click at [400, 213] on div at bounding box center [306, 218] width 197 height 28
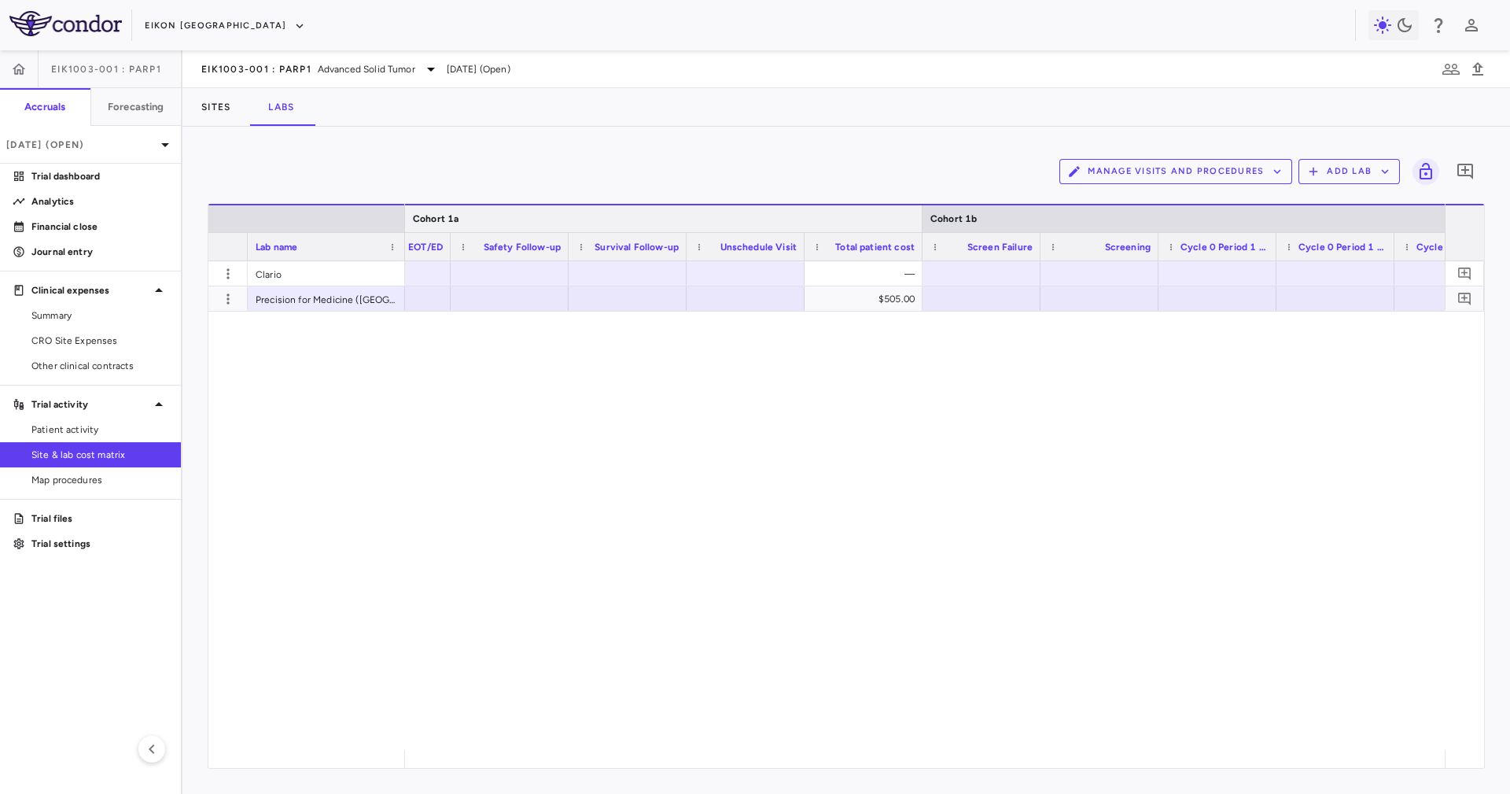
click at [921, 212] on div at bounding box center [922, 218] width 6 height 27
click at [921, 211] on div at bounding box center [922, 218] width 6 height 27
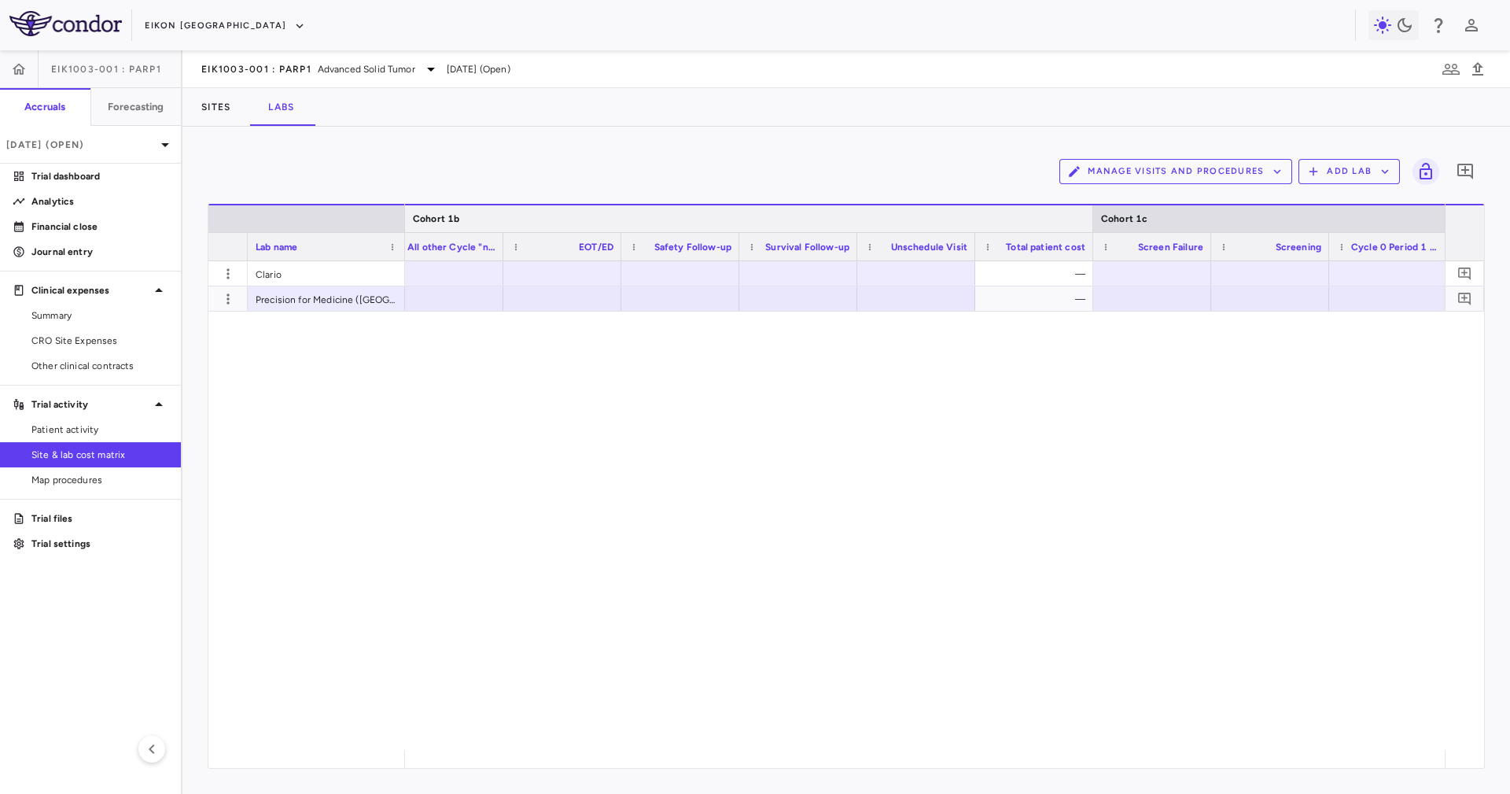
click at [1006, 215] on div at bounding box center [1092, 218] width 6 height 27
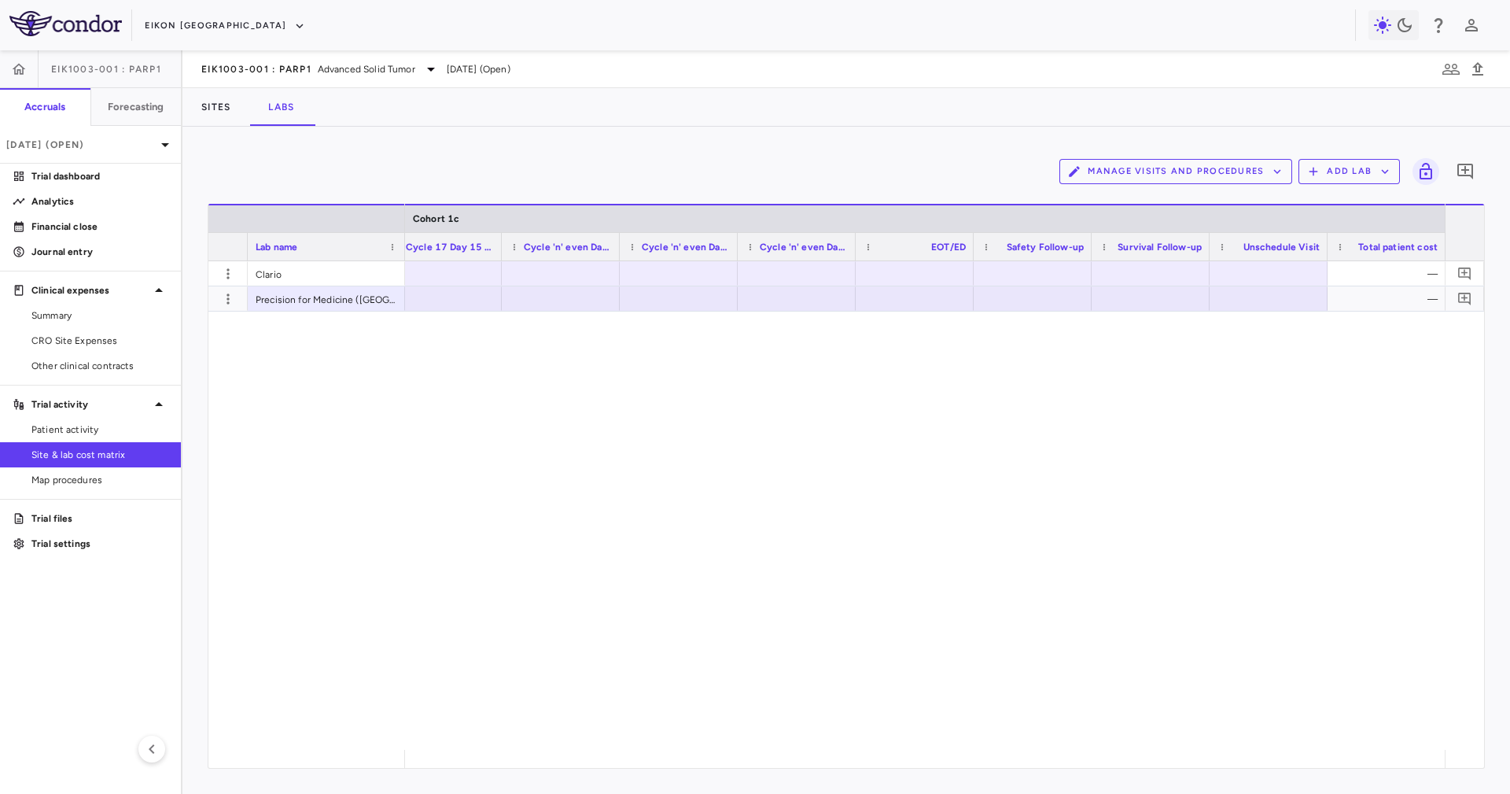
click at [1006, 214] on div at bounding box center [1465, 232] width 39 height 57
click at [1006, 212] on div at bounding box center [1465, 232] width 39 height 57
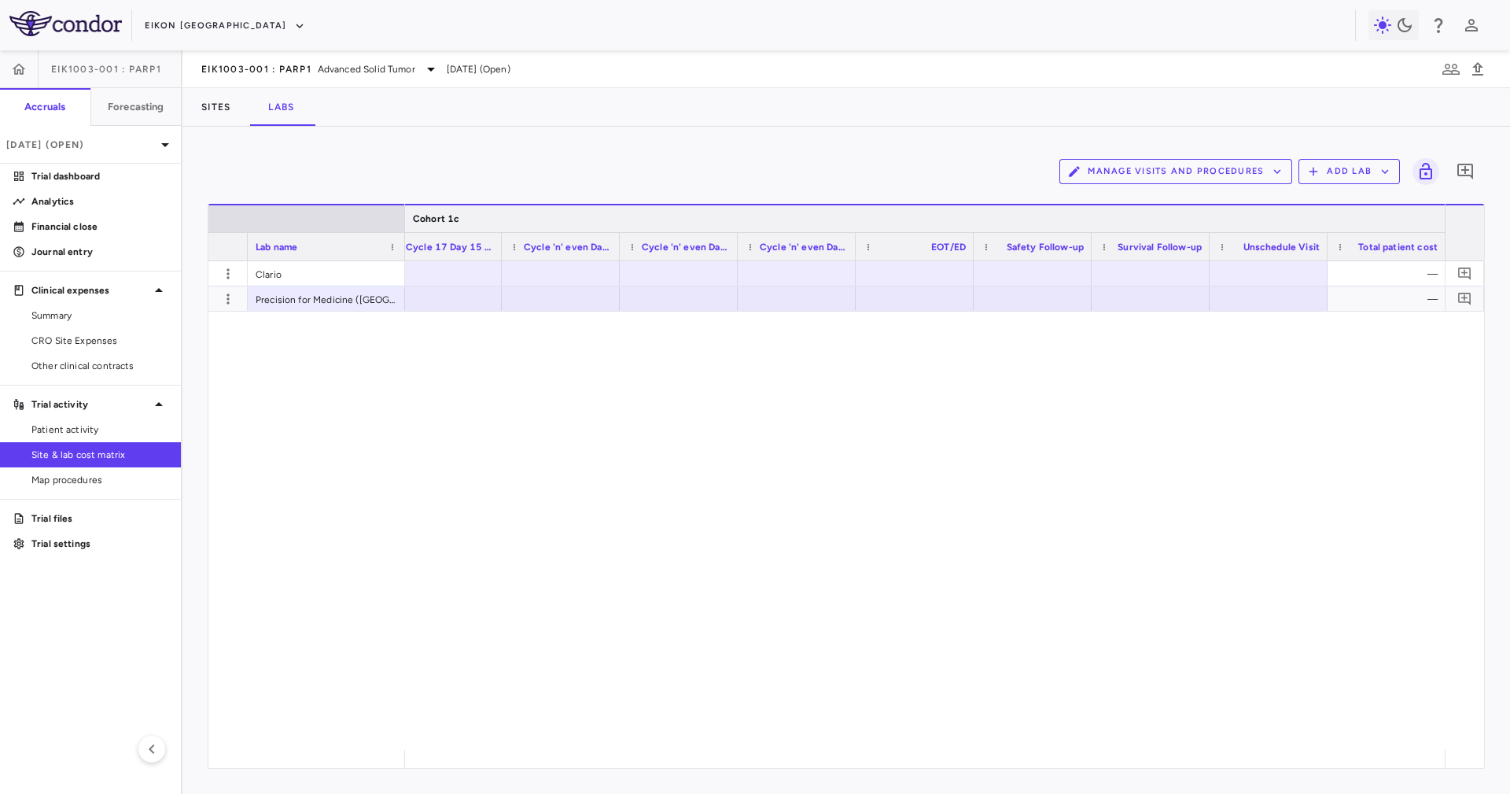
click at [1006, 211] on div at bounding box center [1445, 218] width 6 height 27
click at [1006, 212] on div at bounding box center [1445, 218] width 6 height 27
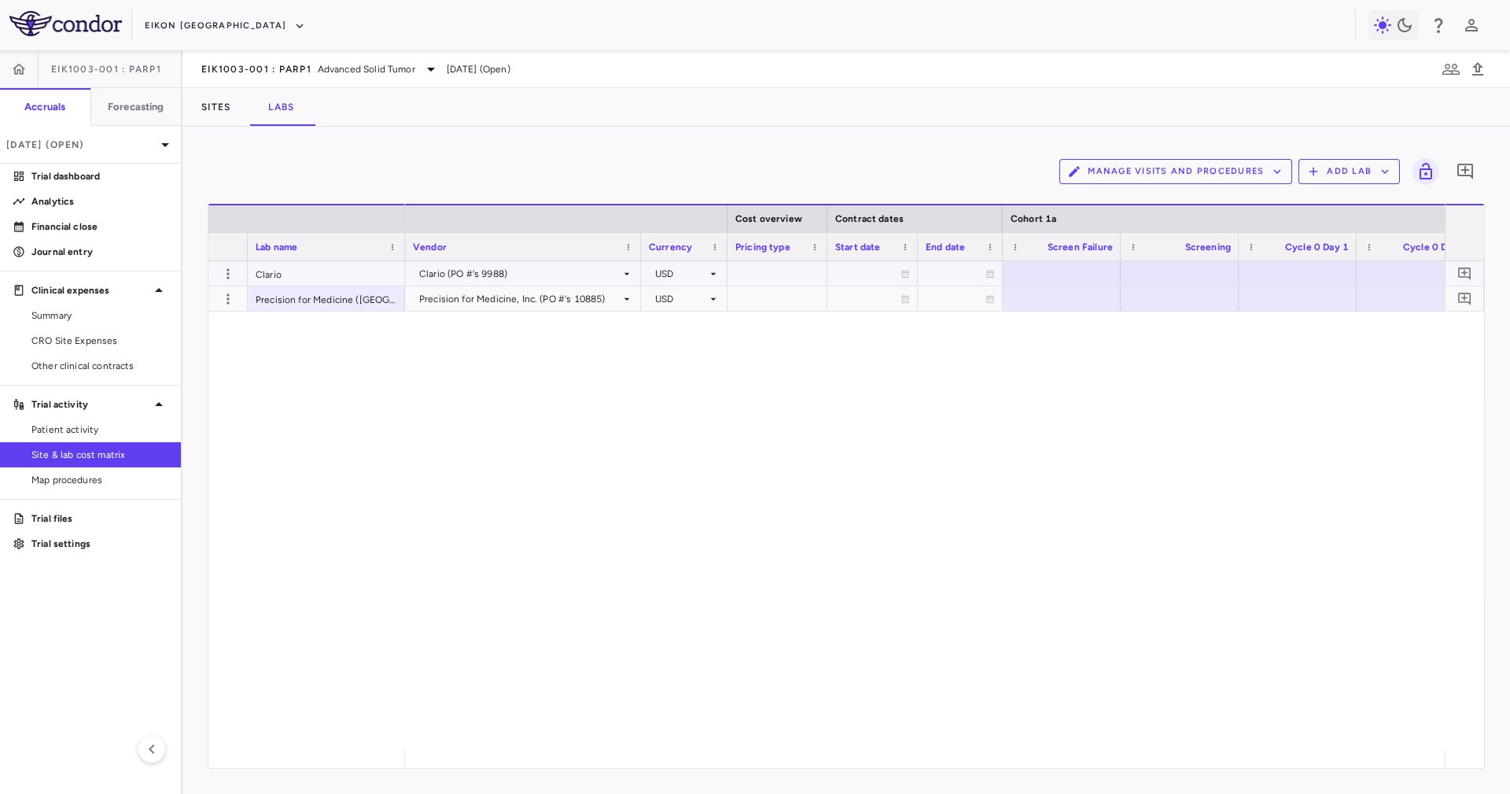
click at [337, 281] on div "Clario" at bounding box center [326, 273] width 157 height 24
click at [350, 278] on div "Clario" at bounding box center [326, 273] width 157 height 24
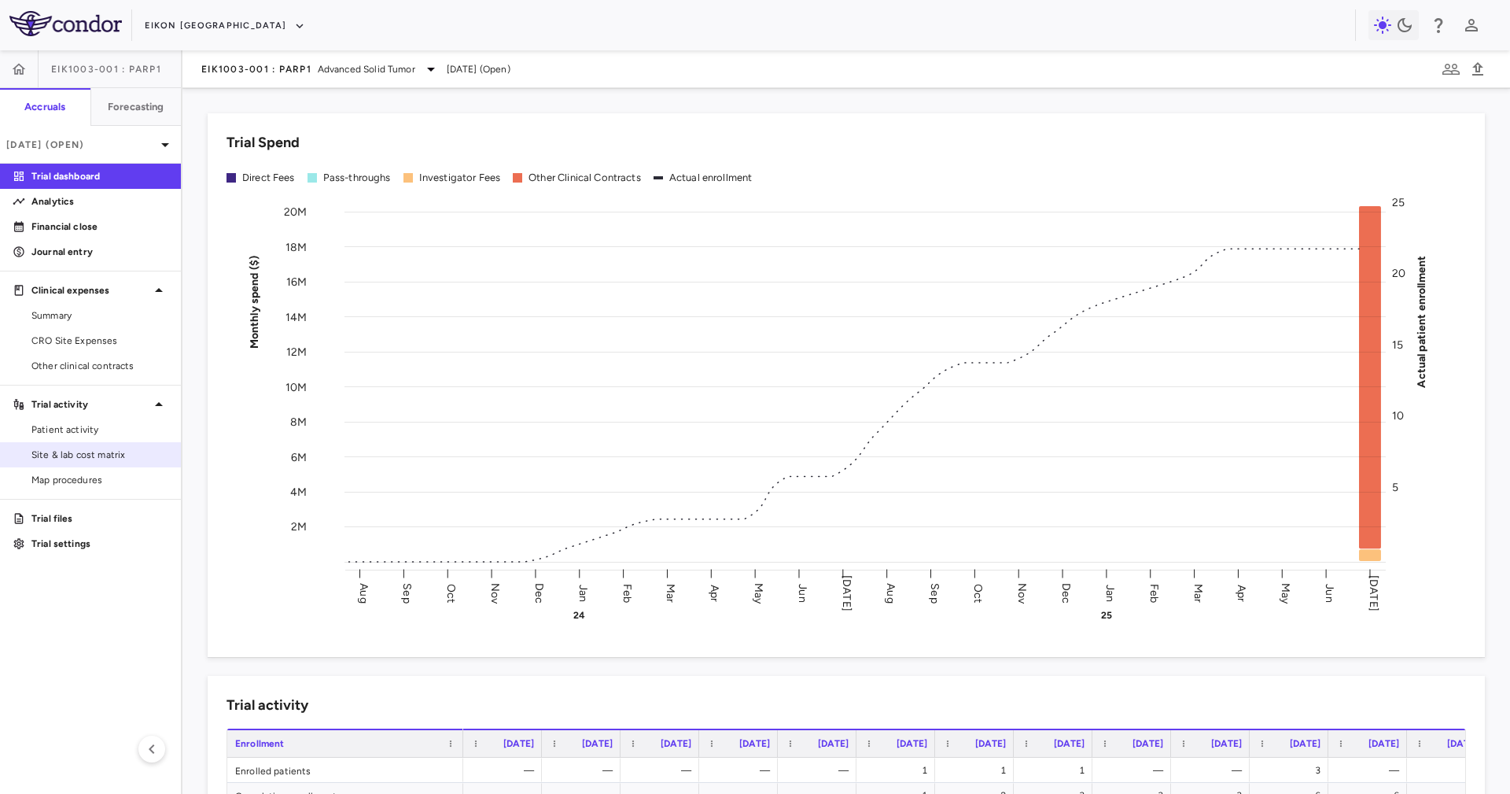
click at [120, 449] on span "Site & lab cost matrix" at bounding box center [99, 455] width 137 height 14
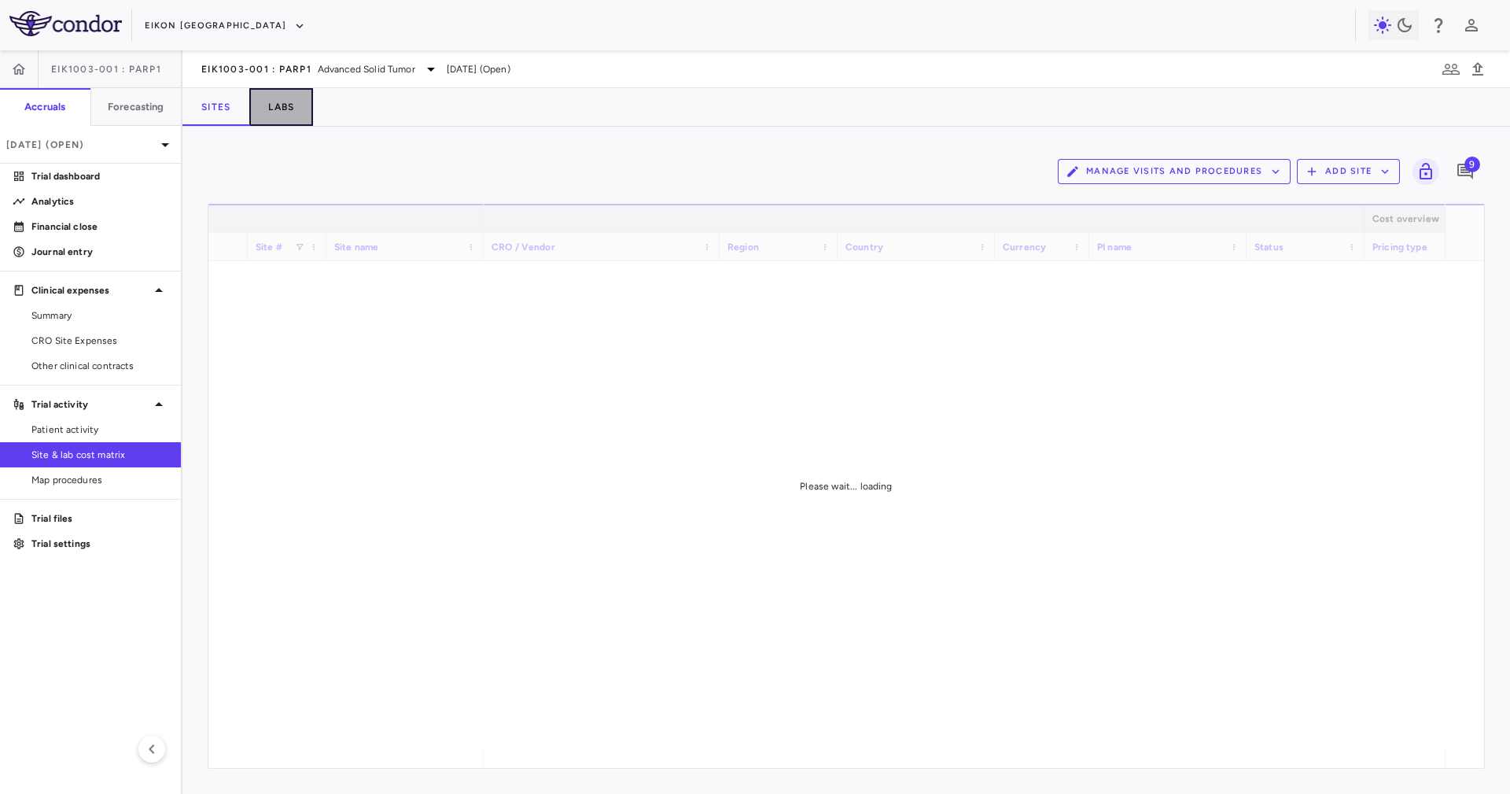
click at [267, 118] on button "Labs" at bounding box center [281, 107] width 64 height 38
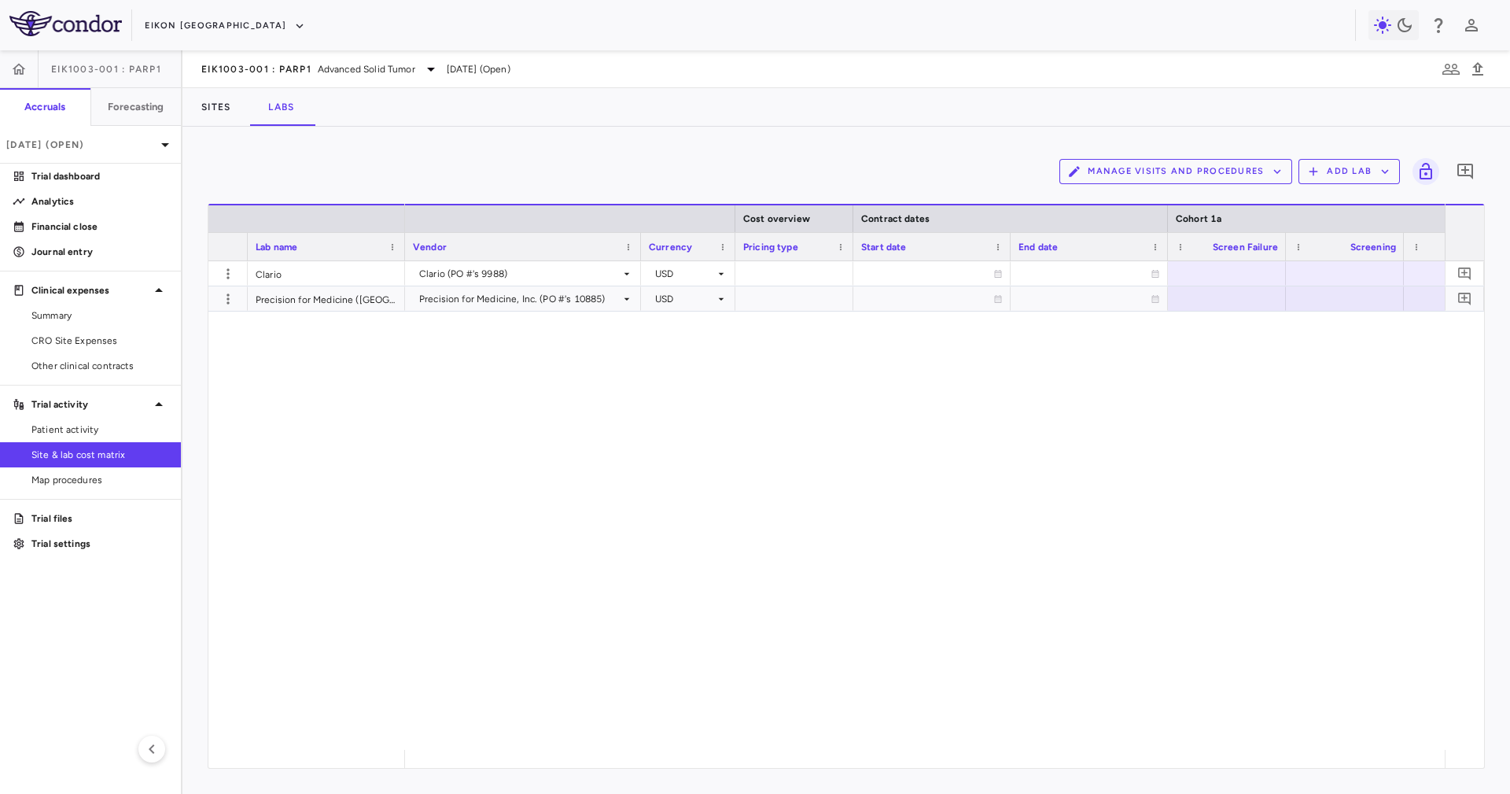
click at [479, 121] on div "Sites Labs" at bounding box center [846, 107] width 1328 height 38
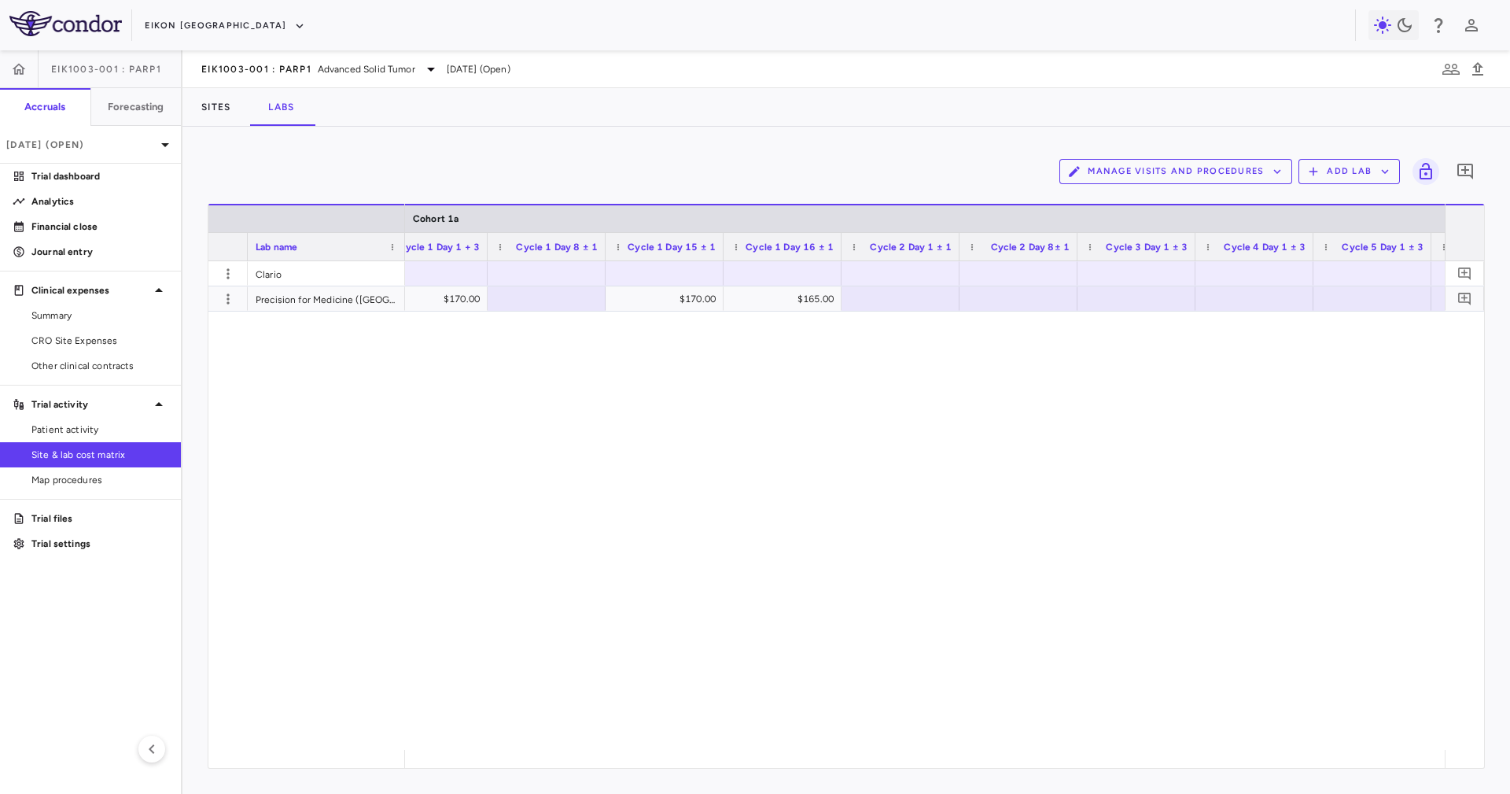
scroll to position [0, 1632]
